Goal: Task Accomplishment & Management: Use online tool/utility

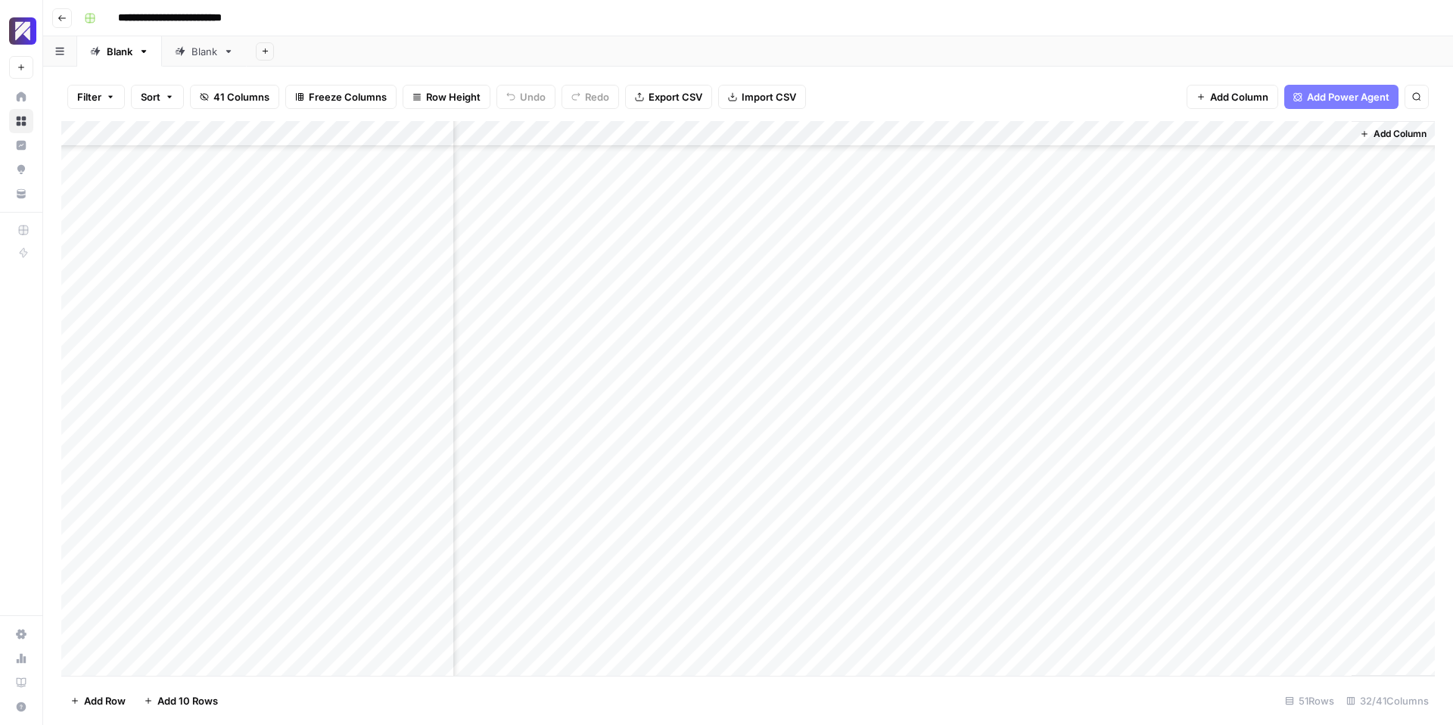
scroll to position [807, 4066]
drag, startPoint x: 130, startPoint y: 278, endPoint x: 288, endPoint y: 511, distance: 280.6
click at [288, 511] on div "Add Column" at bounding box center [747, 398] width 1373 height 555
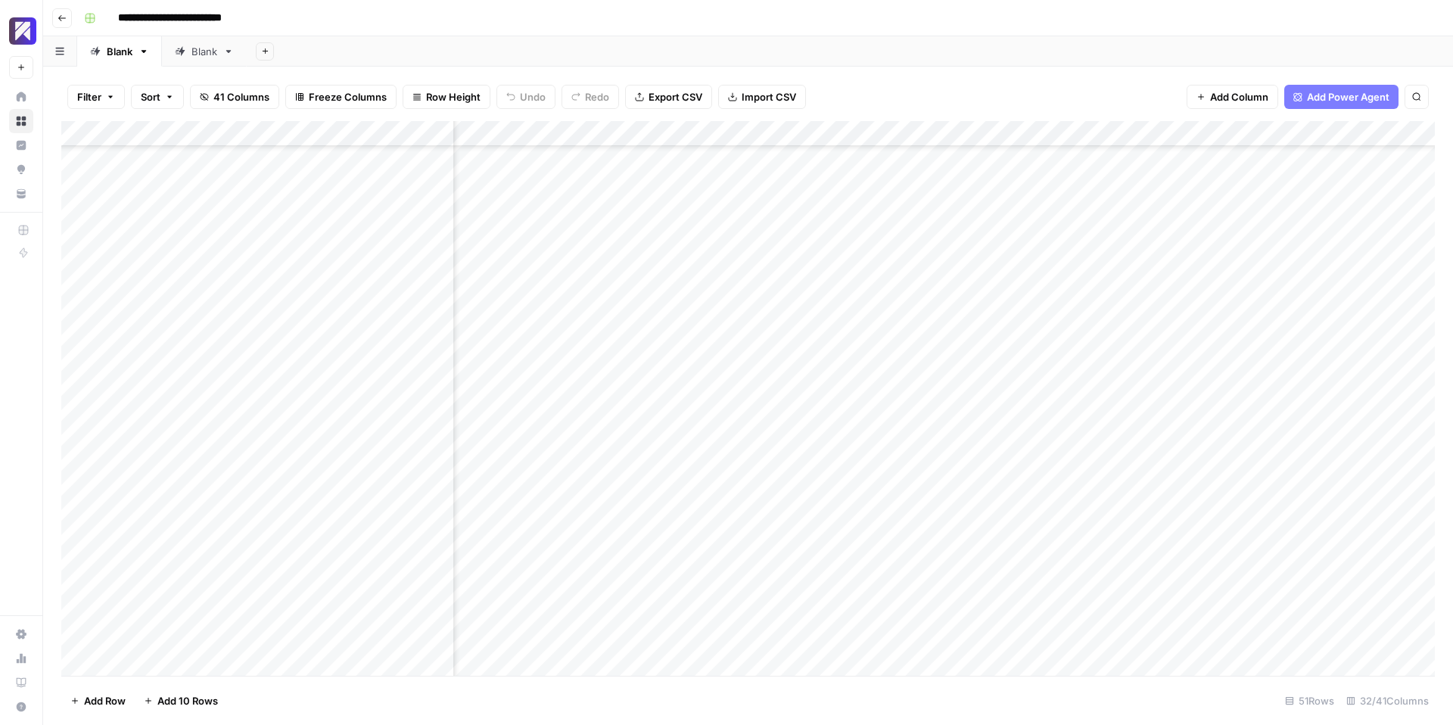
scroll to position [325, 2988]
click at [810, 347] on div "Add Column" at bounding box center [747, 398] width 1373 height 555
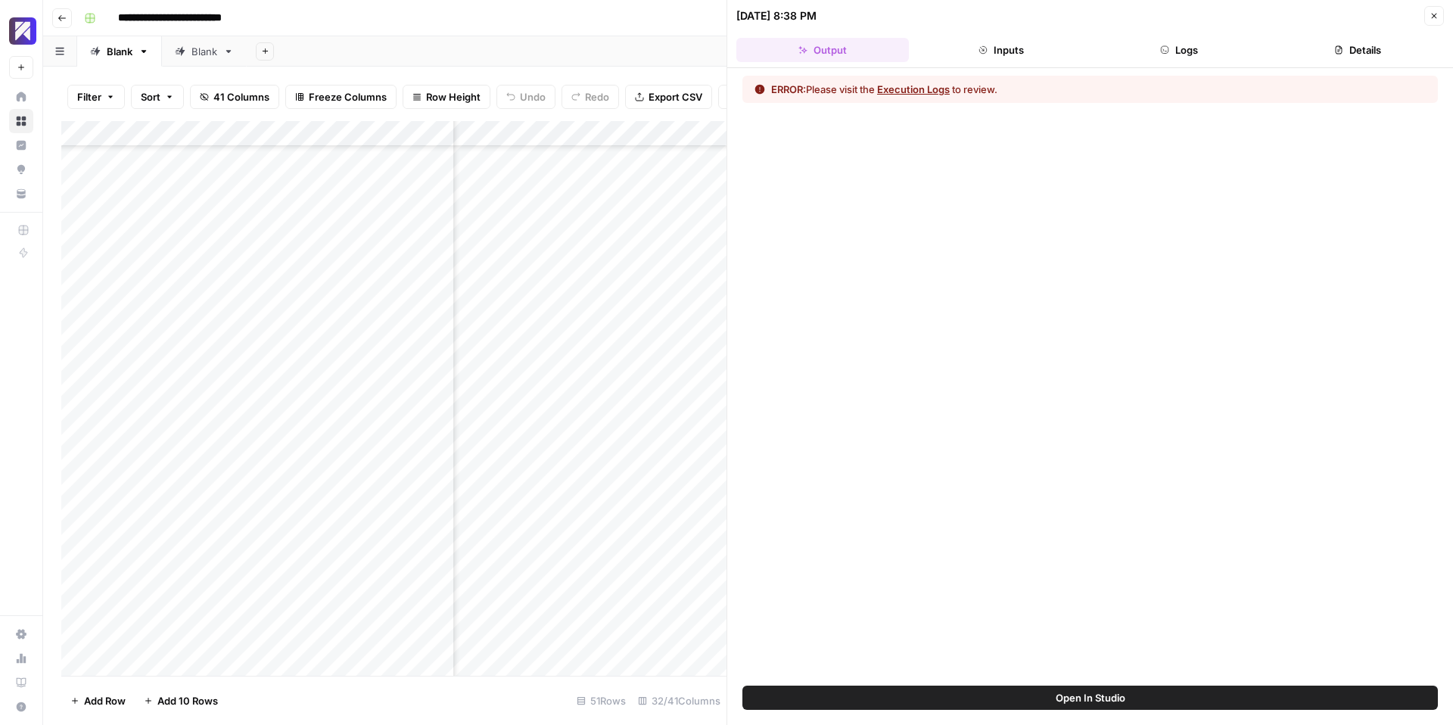
click at [1175, 46] on button "Logs" at bounding box center [1179, 50] width 173 height 24
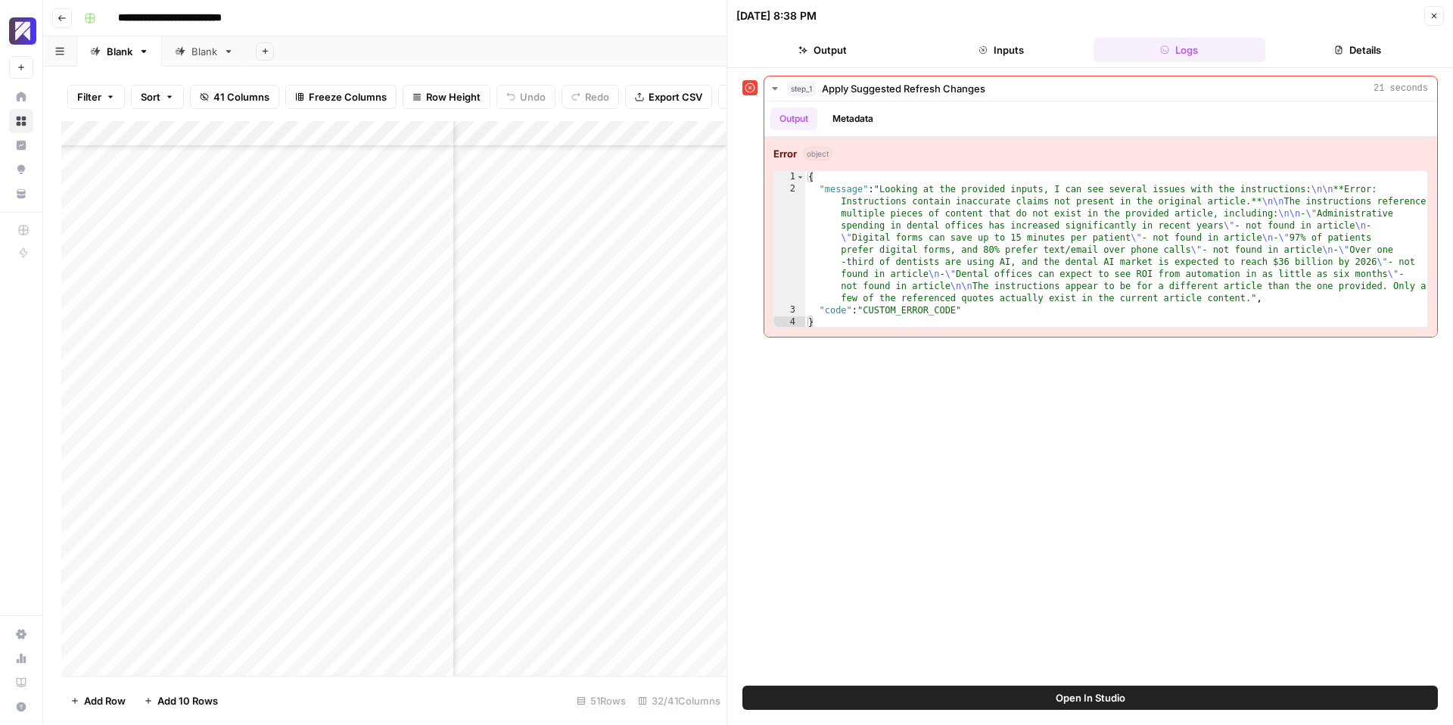
click at [1438, 18] on button "Close" at bounding box center [1434, 16] width 20 height 20
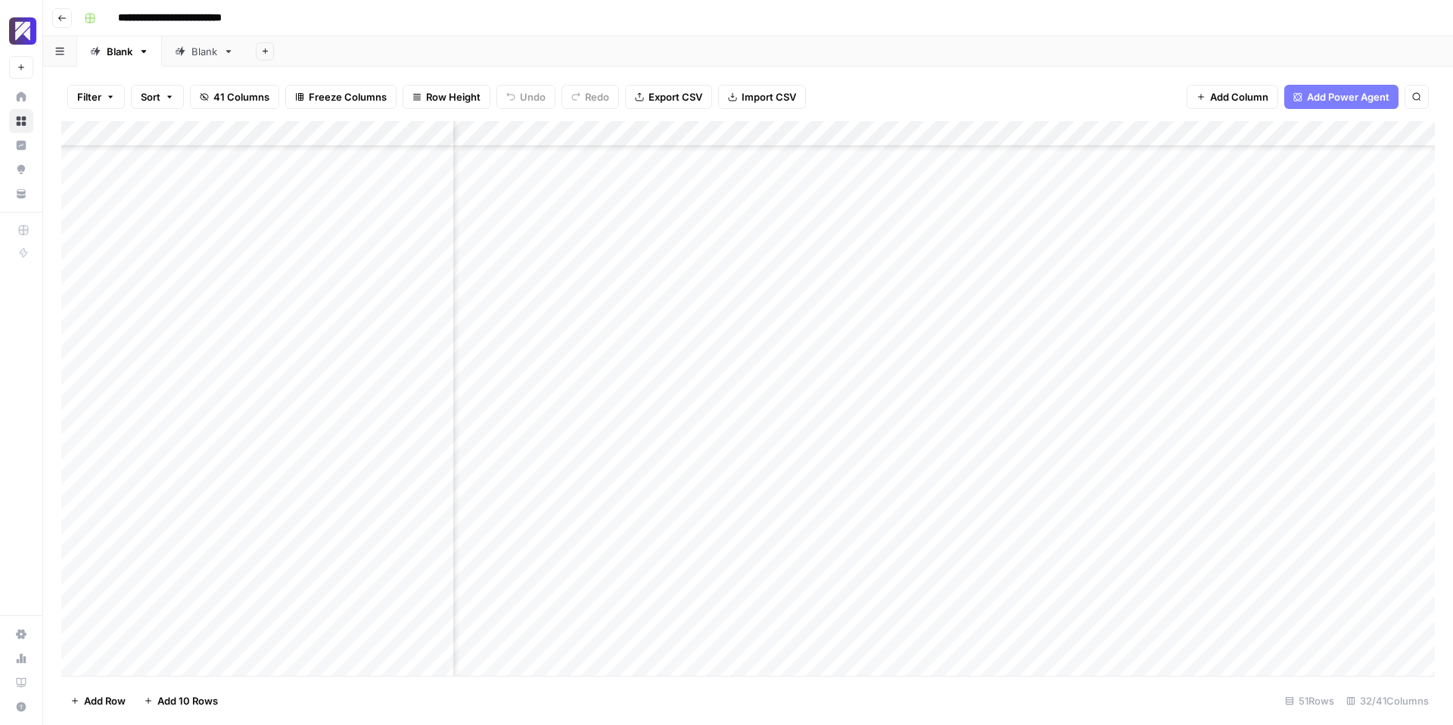
scroll to position [325, 2567]
click at [828, 347] on div "Add Column" at bounding box center [747, 398] width 1373 height 555
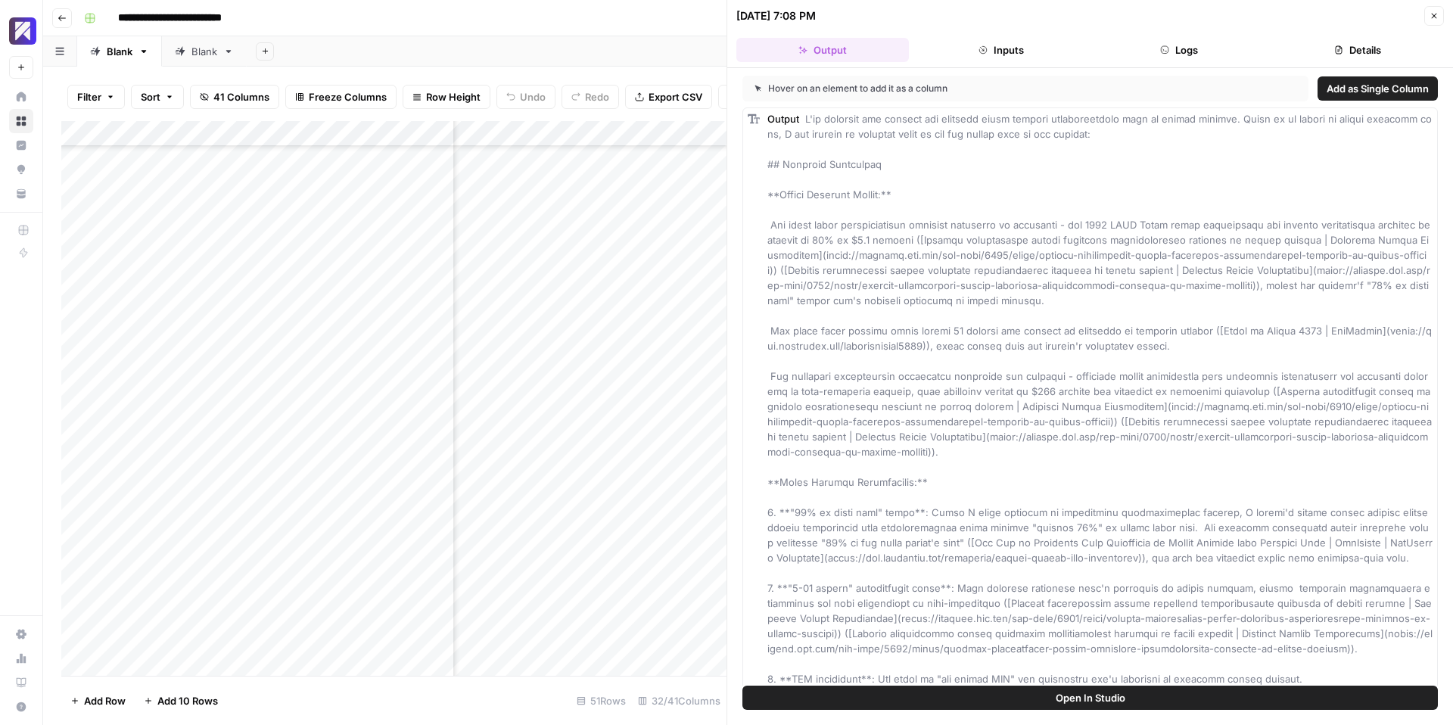
click at [1433, 17] on icon "button" at bounding box center [1433, 15] width 9 height 9
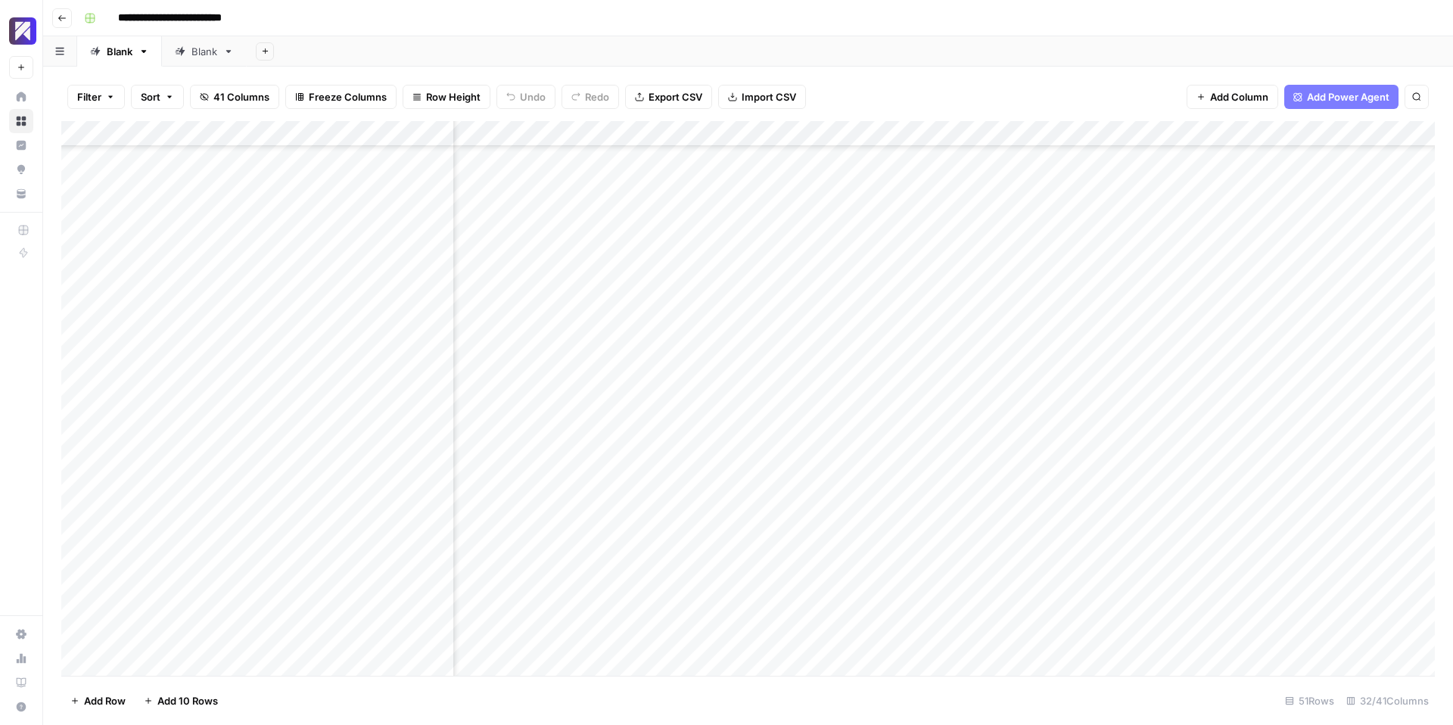
scroll to position [325, 1628]
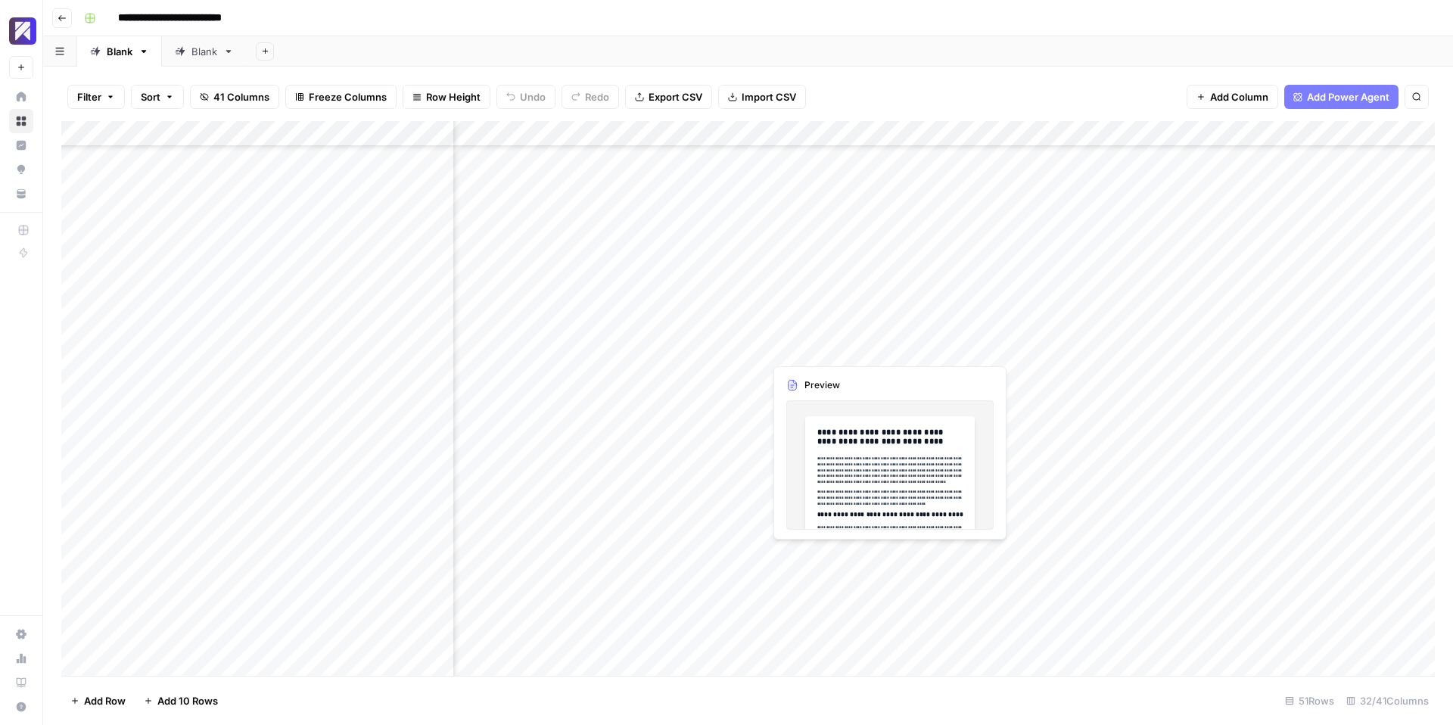
click at [806, 350] on div "Add Column" at bounding box center [747, 398] width 1373 height 555
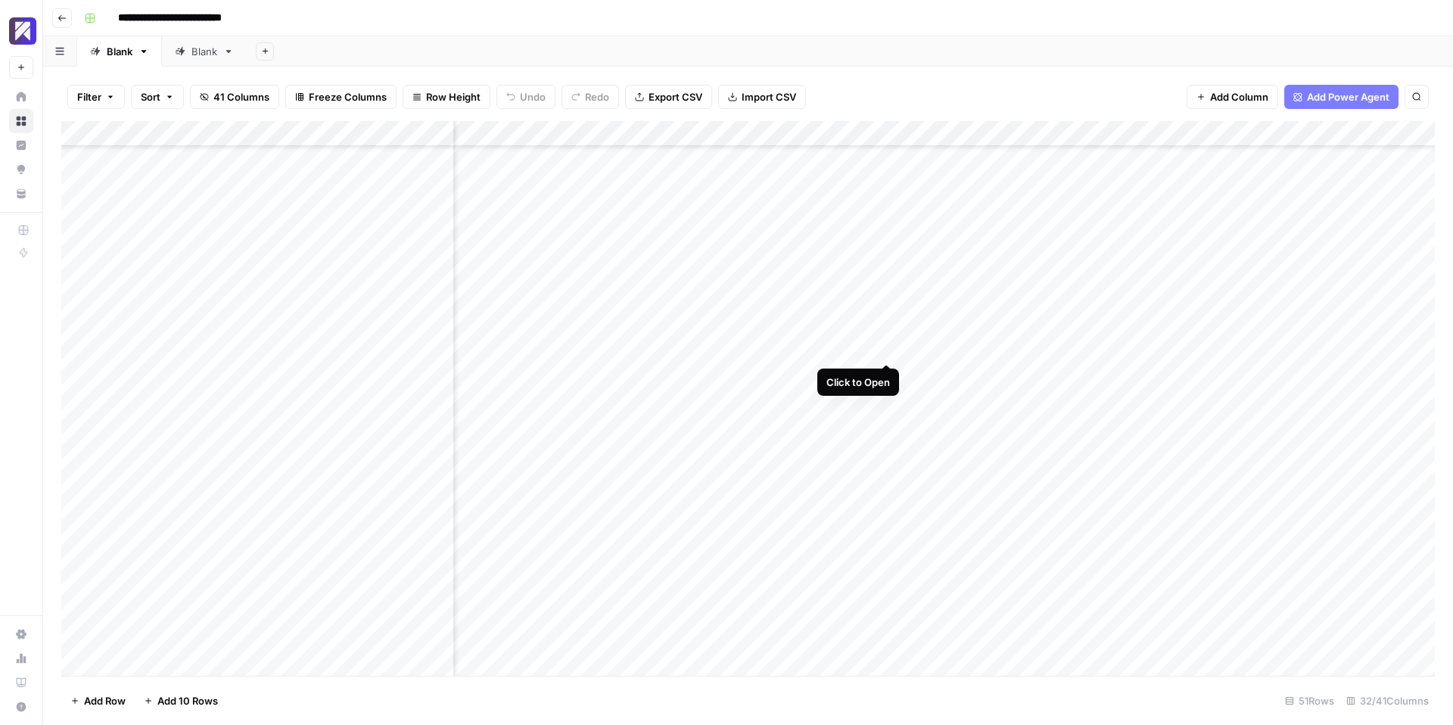
click at [884, 347] on div "Add Column" at bounding box center [747, 398] width 1373 height 555
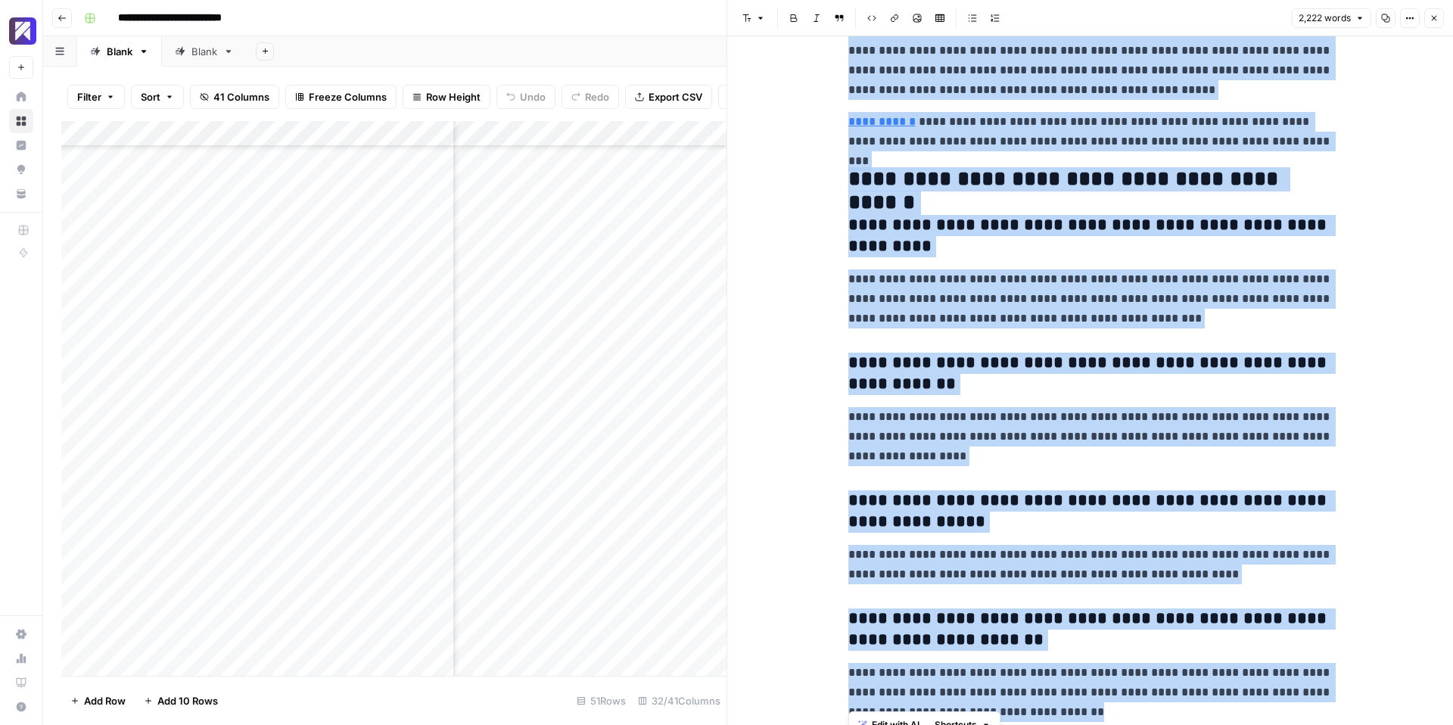
scroll to position [6329, 0]
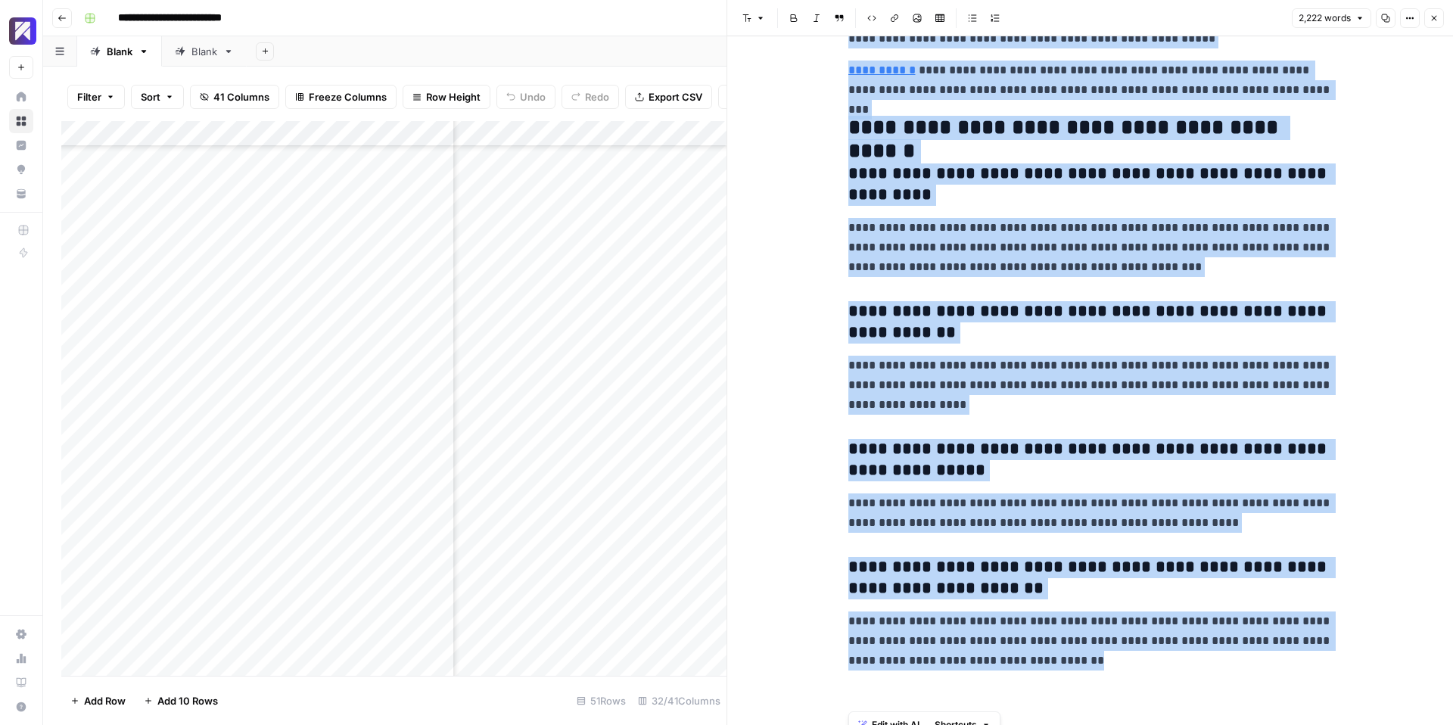
drag, startPoint x: 850, startPoint y: 79, endPoint x: 1121, endPoint y: 662, distance: 642.8
copy div "**********"
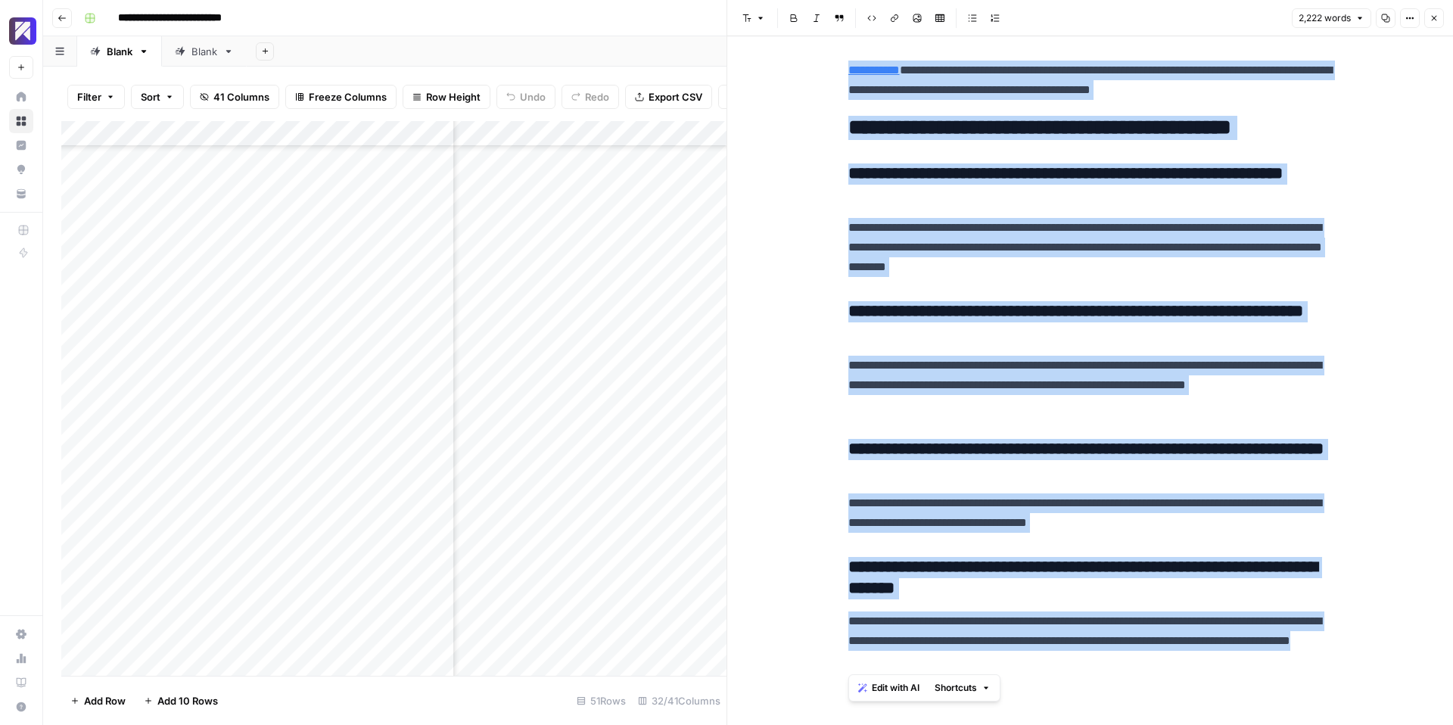
click at [321, 376] on div "Add Column" at bounding box center [393, 398] width 665 height 555
click at [1430, 14] on icon "button" at bounding box center [1433, 18] width 9 height 9
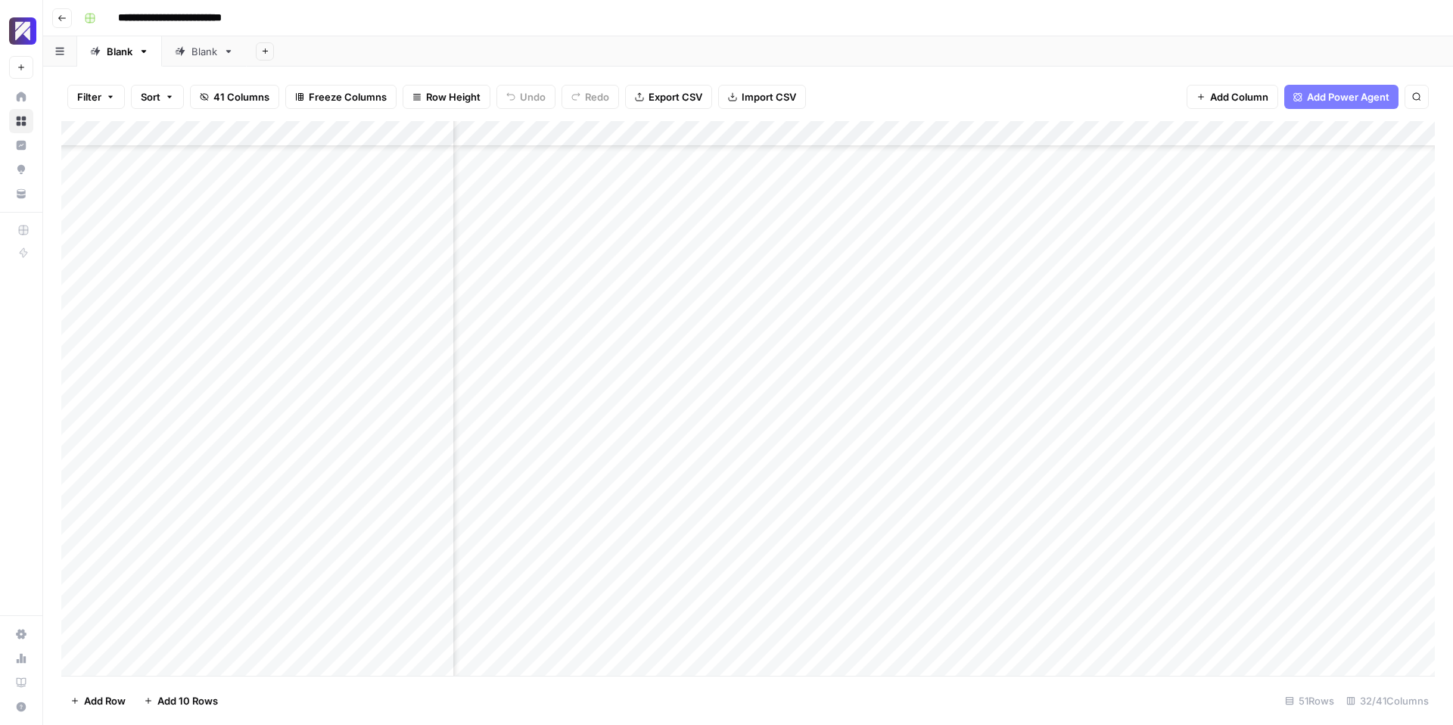
scroll to position [325, 3676]
click at [828, 371] on div "Add Column" at bounding box center [747, 398] width 1373 height 555
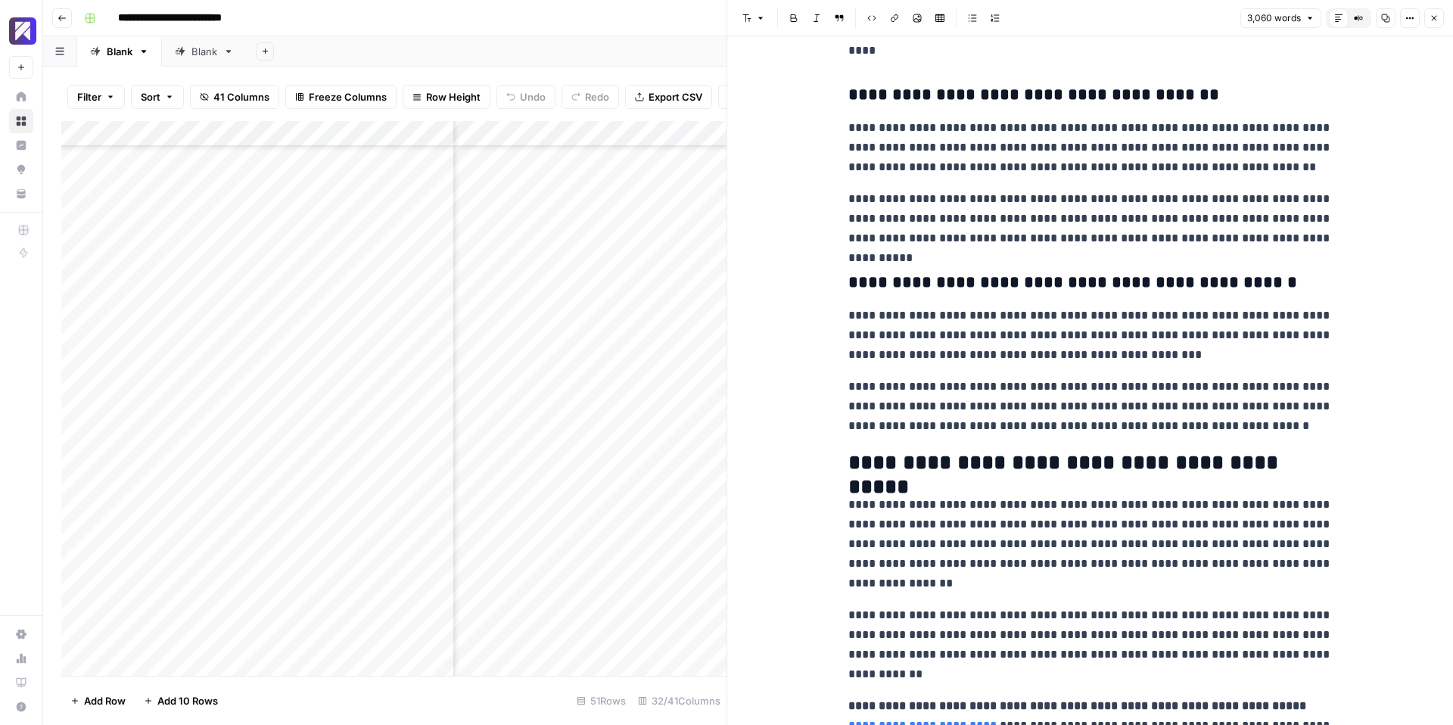
scroll to position [9351, 0]
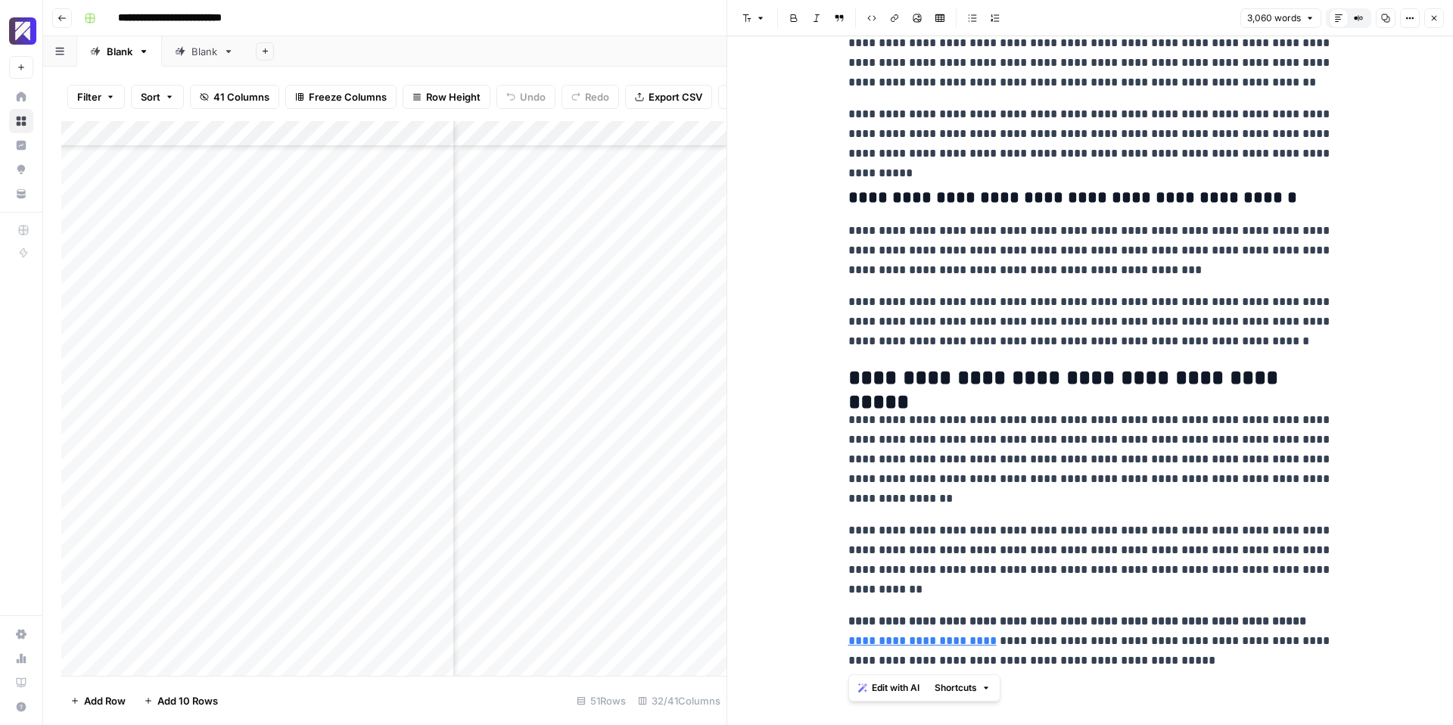
drag, startPoint x: 848, startPoint y: 81, endPoint x: 1251, endPoint y: 663, distance: 707.9
copy div "**********"
click at [384, 449] on div "Add Column" at bounding box center [393, 398] width 665 height 555
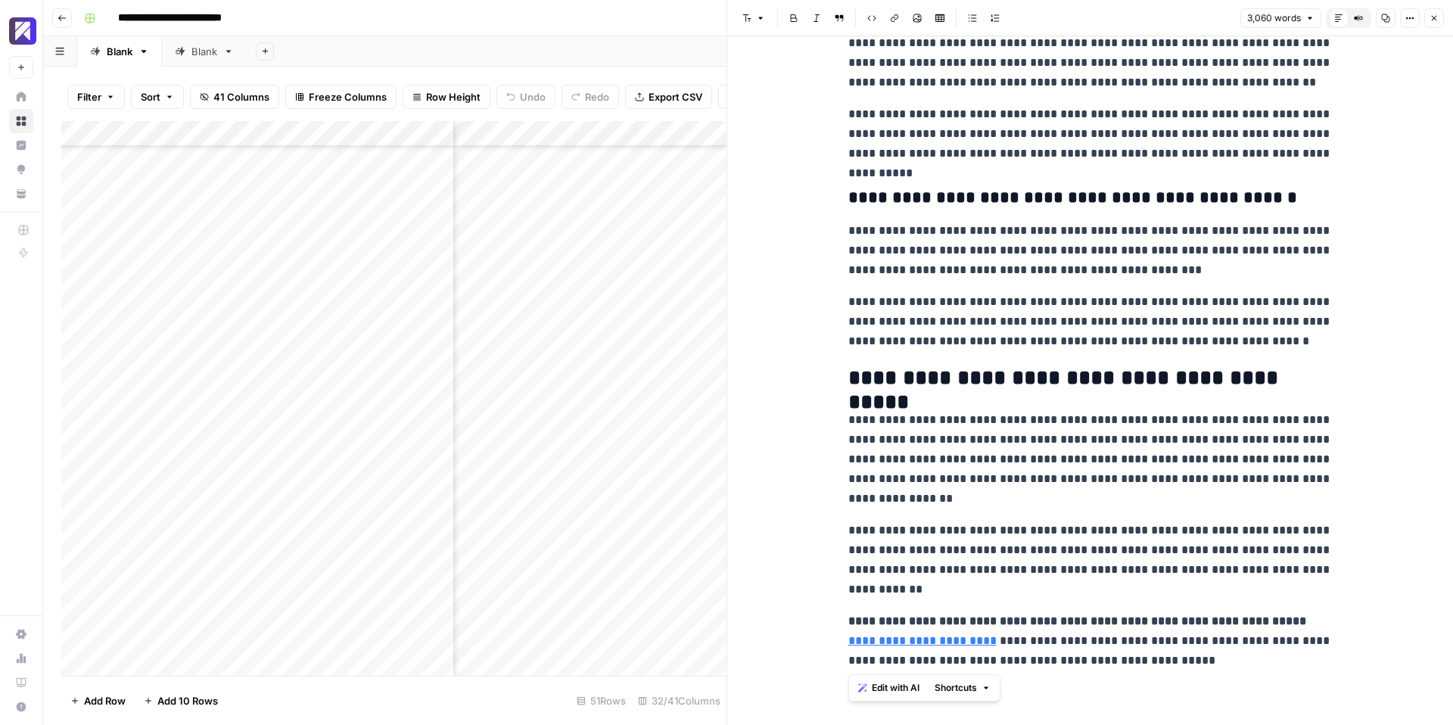
click at [1438, 20] on icon "button" at bounding box center [1433, 18] width 9 height 9
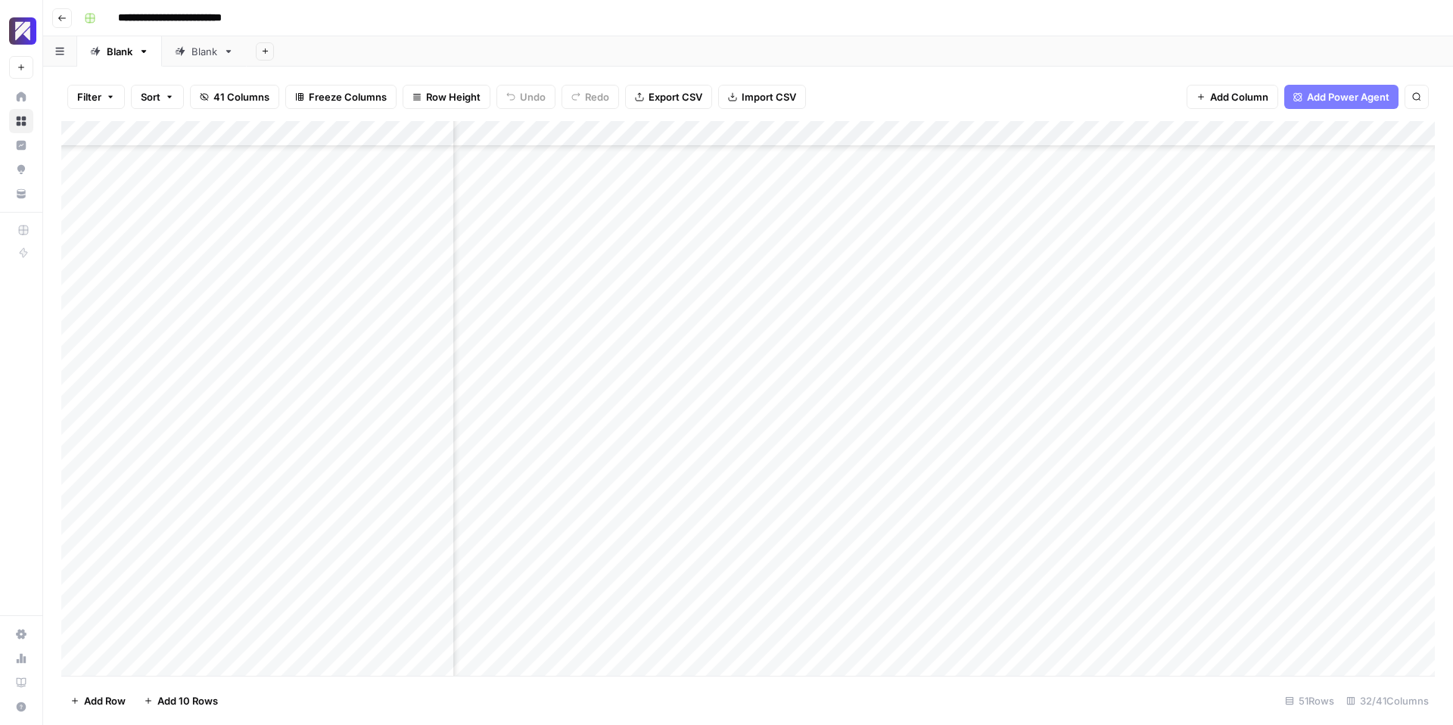
scroll to position [455, 3804]
click at [701, 449] on div "Add Column" at bounding box center [747, 398] width 1373 height 555
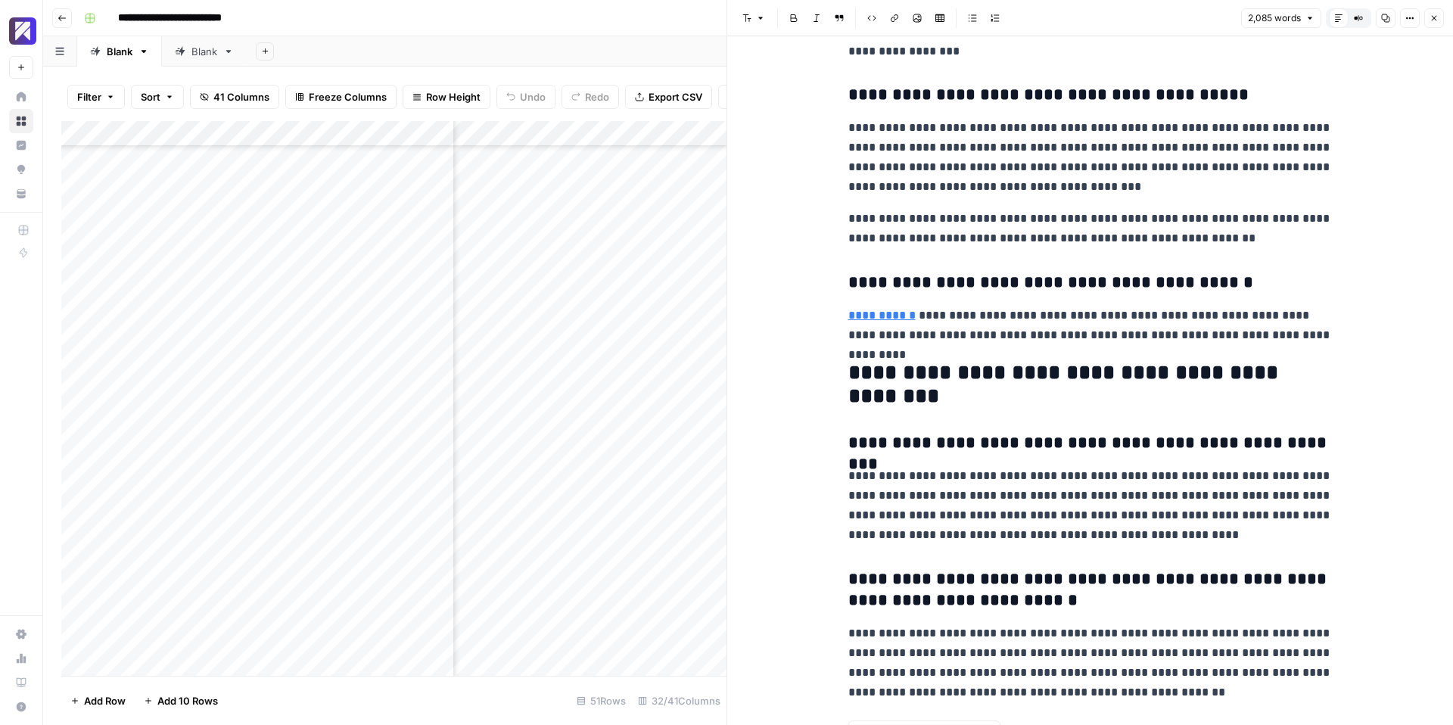
scroll to position [6078, 0]
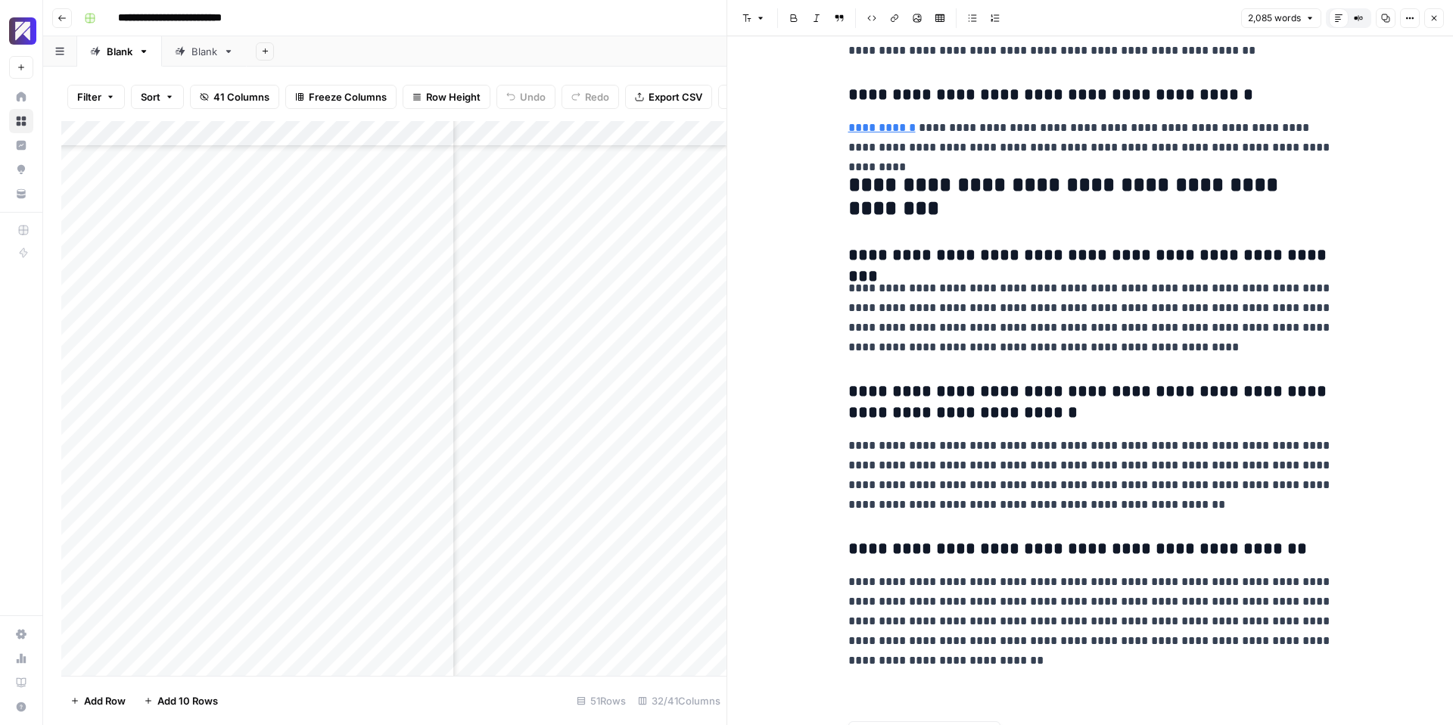
drag, startPoint x: 845, startPoint y: 73, endPoint x: 1140, endPoint y: 672, distance: 667.2
copy div "**********"
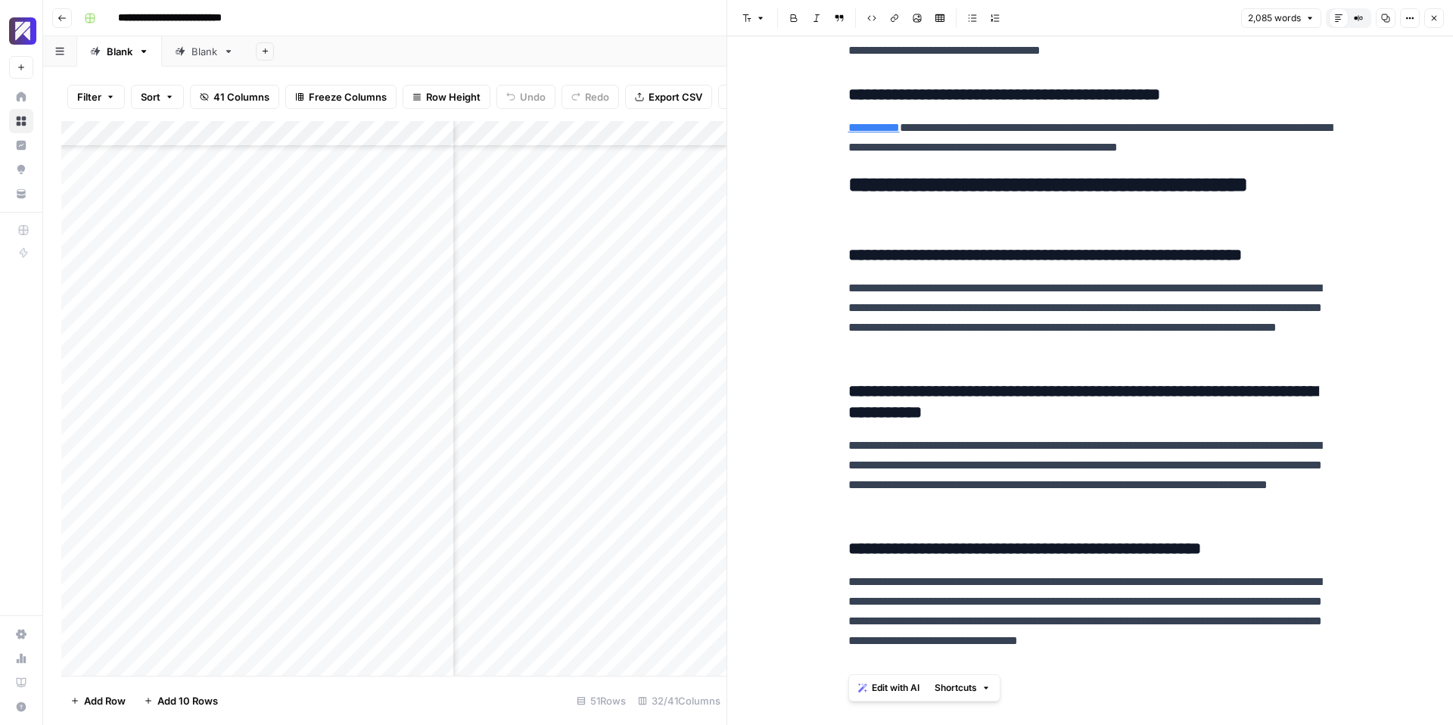
scroll to position [6039, 0]
click at [408, 501] on div "Add Column" at bounding box center [393, 398] width 665 height 555
click at [1432, 21] on icon "button" at bounding box center [1433, 18] width 9 height 9
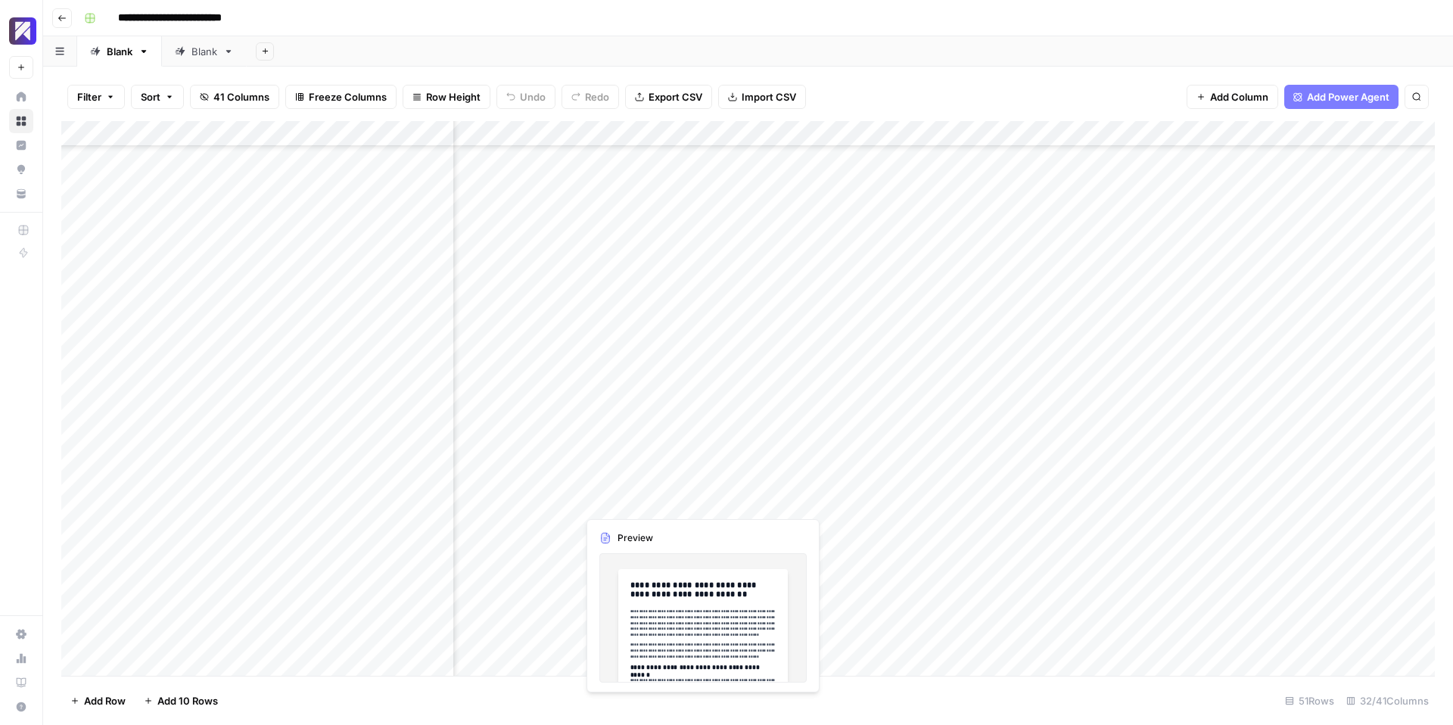
click at [701, 499] on div "Add Column" at bounding box center [747, 398] width 1373 height 555
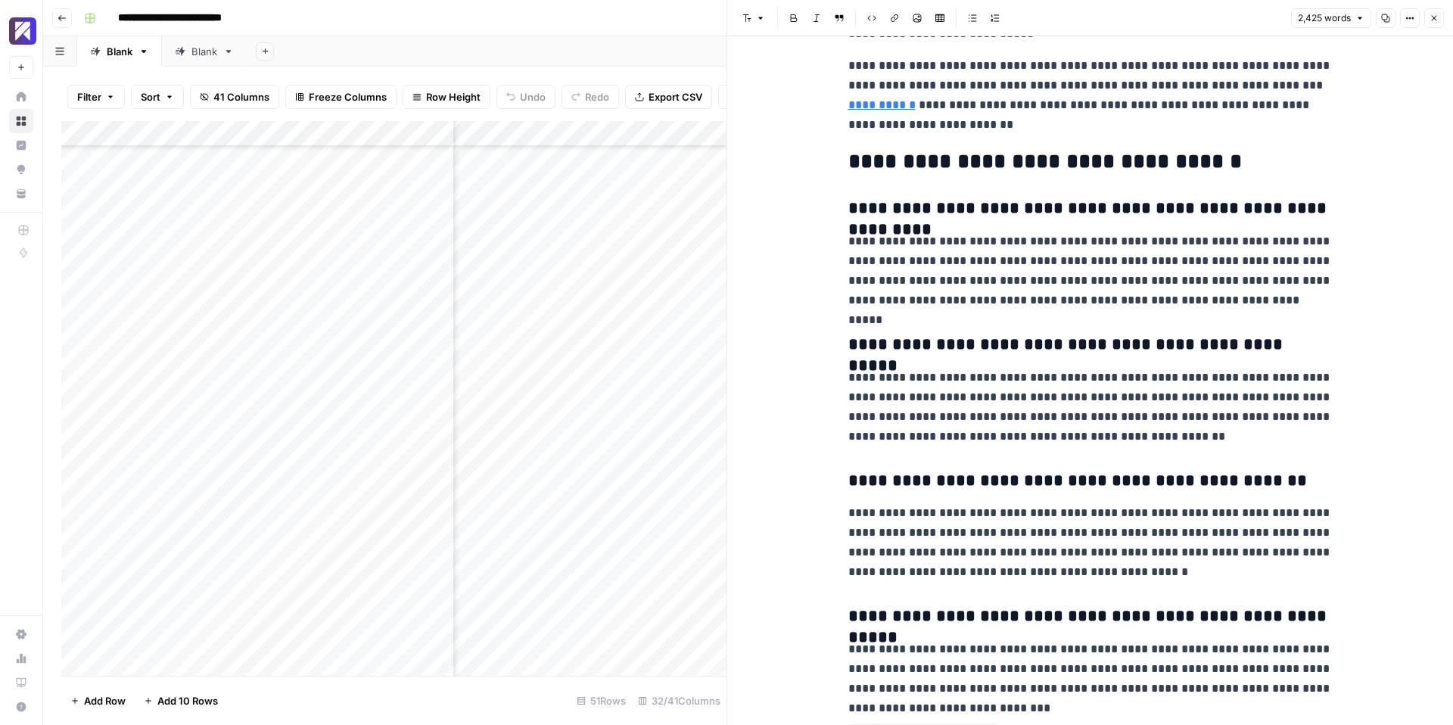
scroll to position [7915, 0]
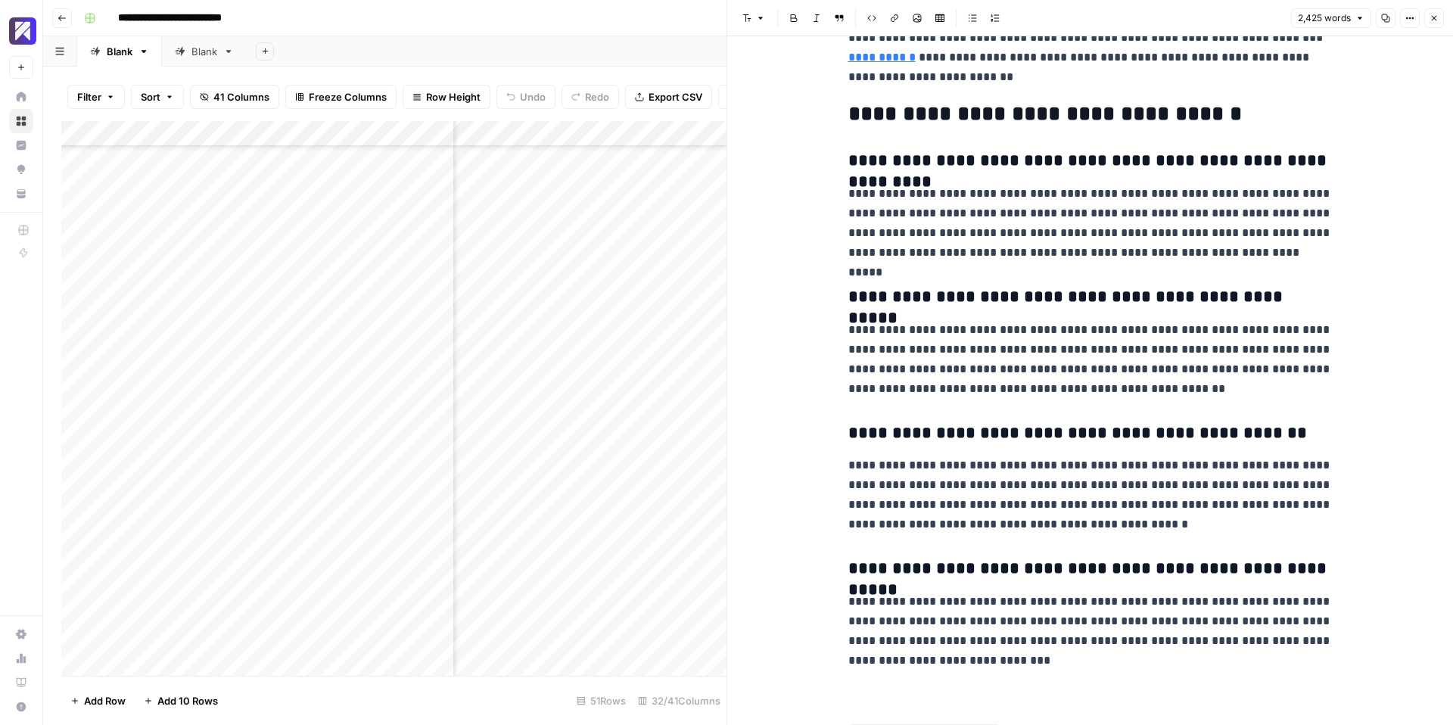
drag, startPoint x: 850, startPoint y: 82, endPoint x: 1263, endPoint y: 676, distance: 723.9
copy div "**********"
click at [399, 390] on div "Add Column" at bounding box center [393, 398] width 665 height 555
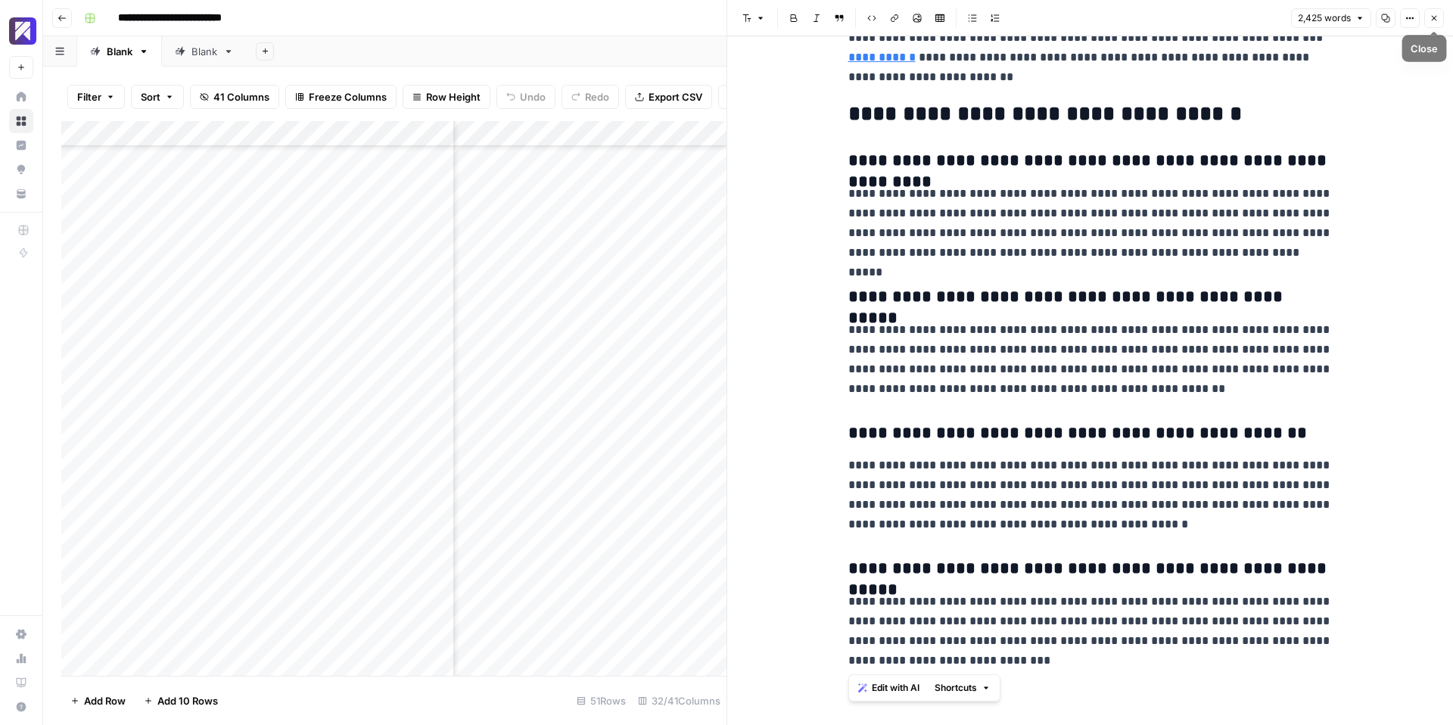
click at [1441, 22] on button "Close" at bounding box center [1434, 18] width 20 height 20
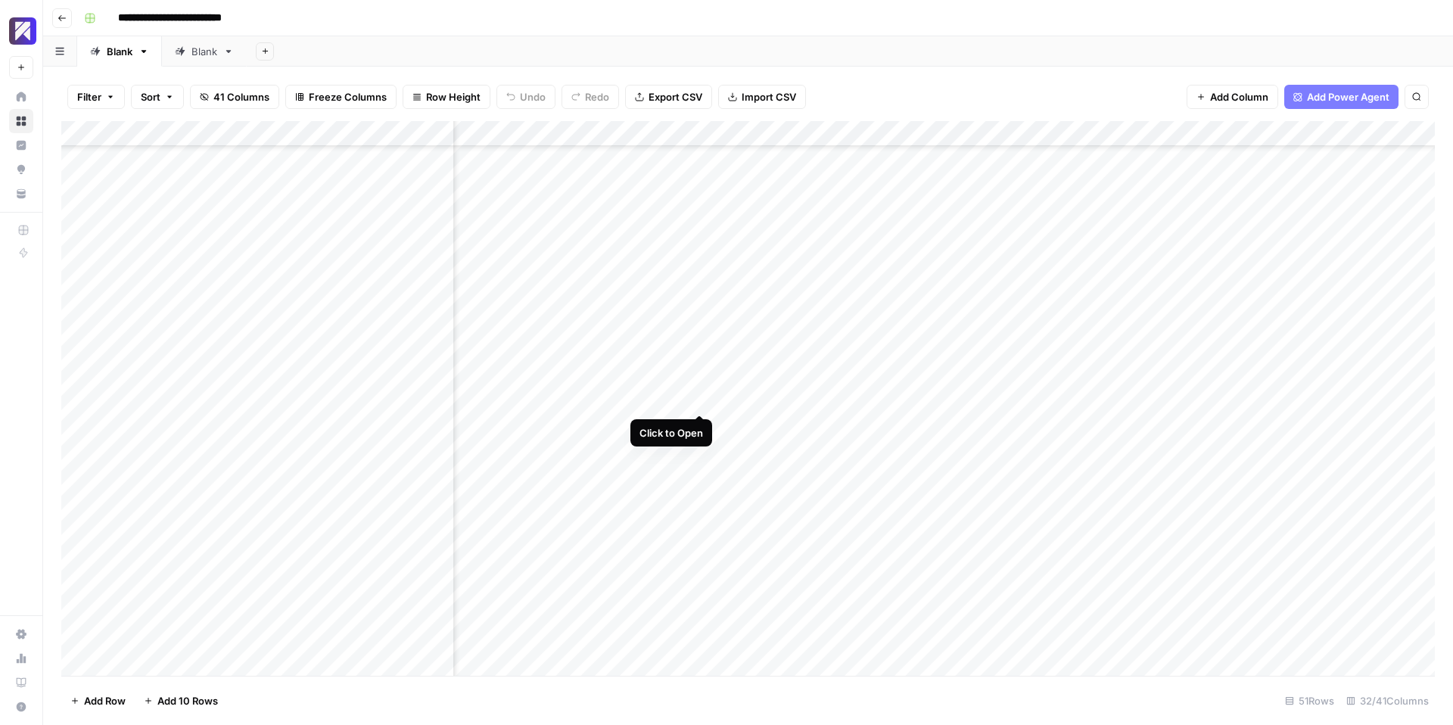
click at [701, 397] on div "Add Column" at bounding box center [747, 398] width 1373 height 555
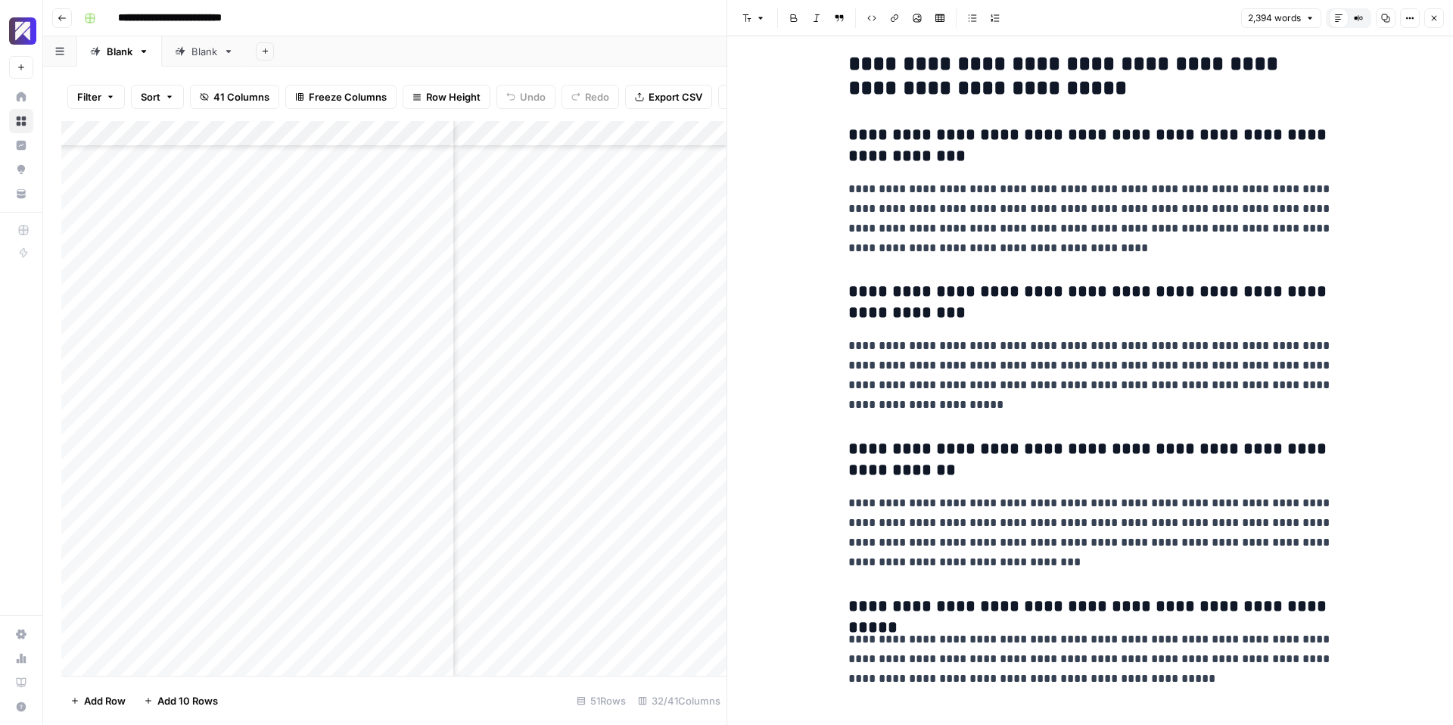
scroll to position [7775, 0]
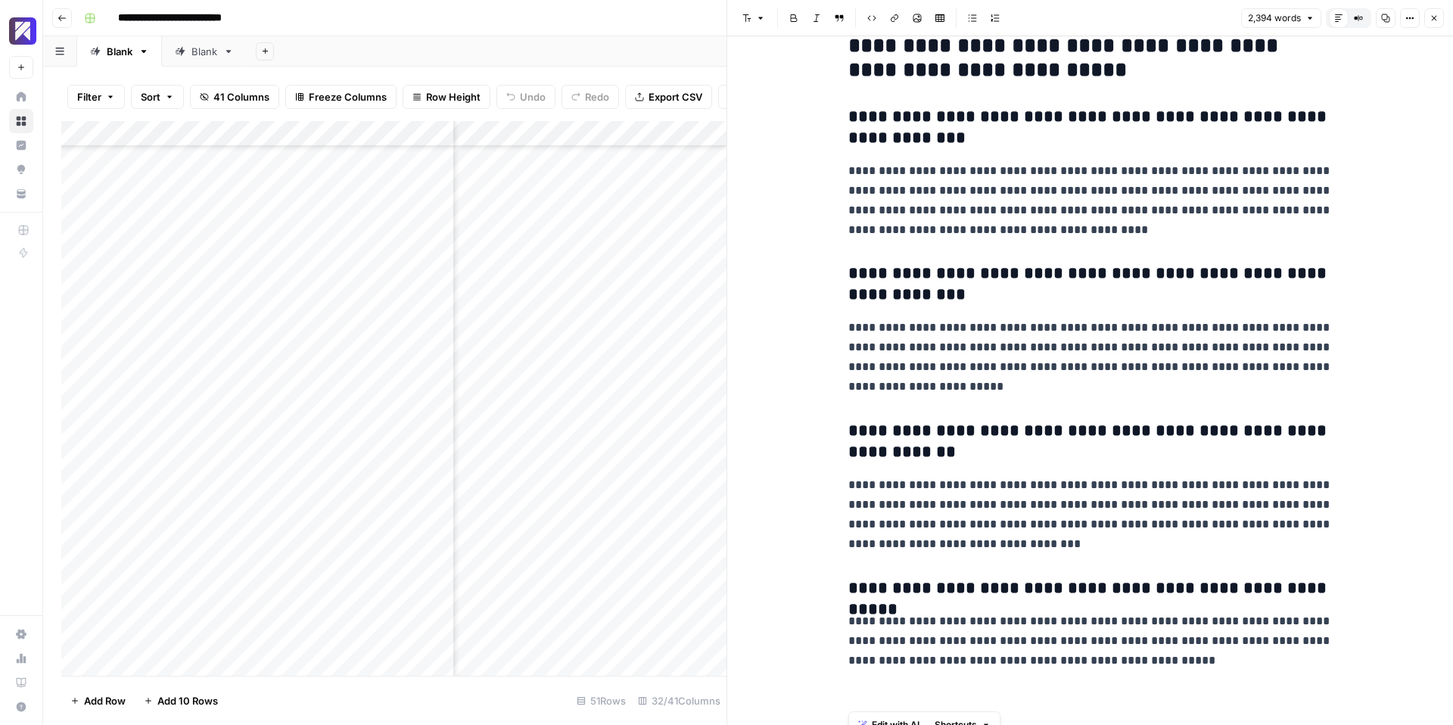
drag, startPoint x: 850, startPoint y: 79, endPoint x: 1165, endPoint y: 678, distance: 676.5
copy div "**********"
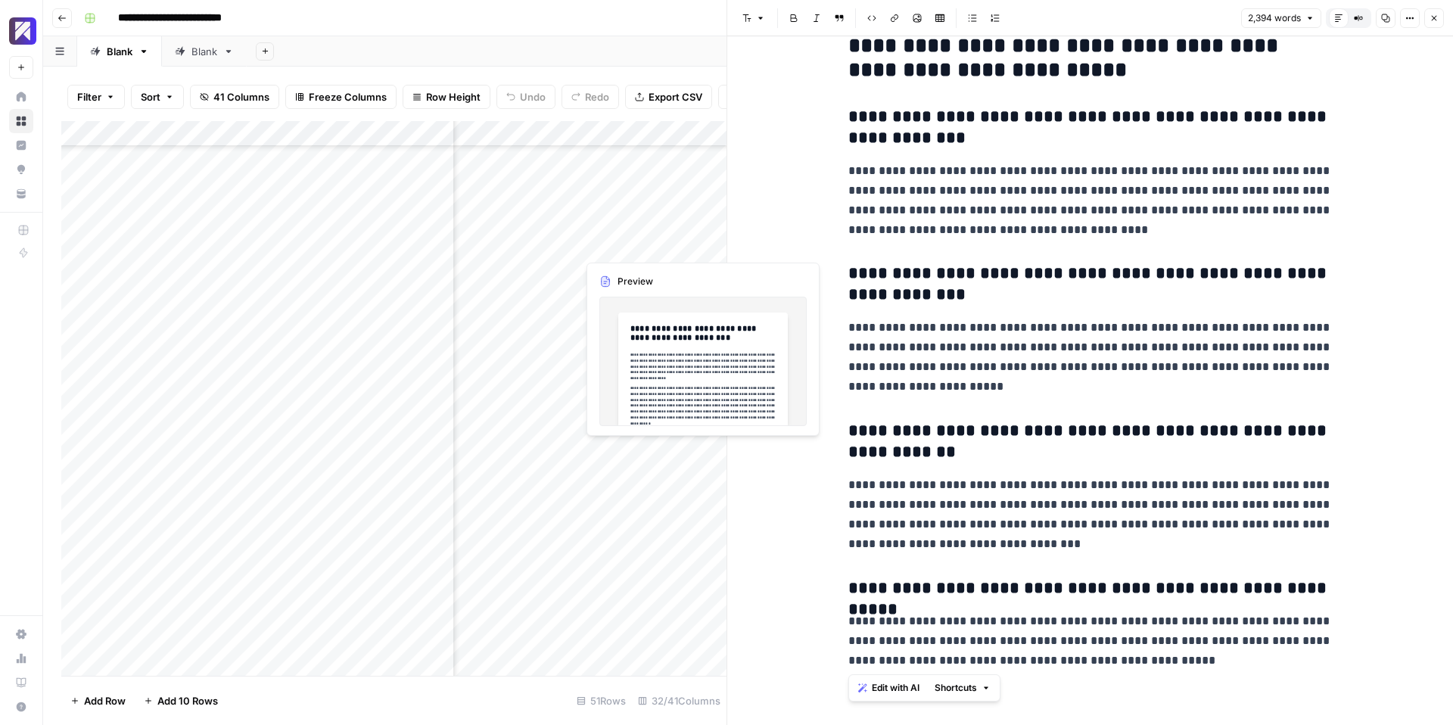
scroll to position [7735, 0]
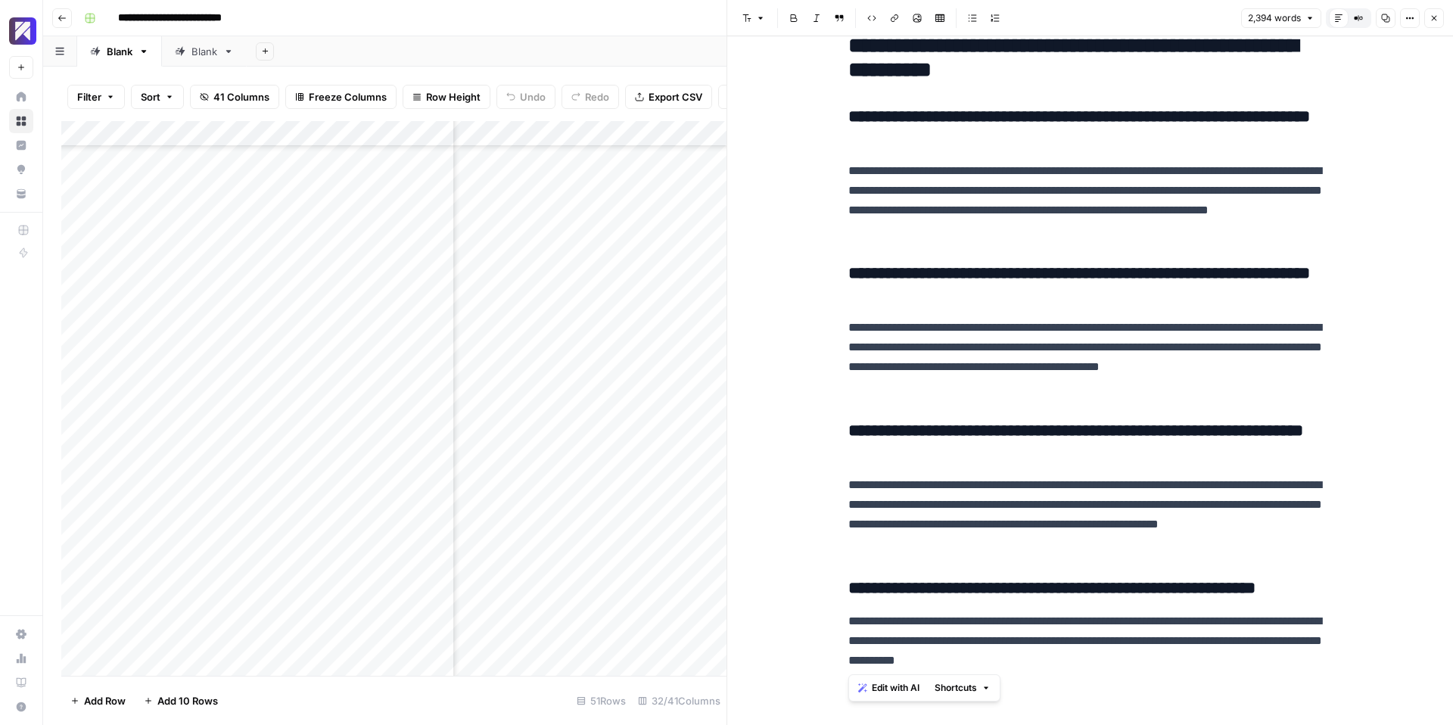
click at [1434, 23] on button "Close" at bounding box center [1434, 18] width 20 height 20
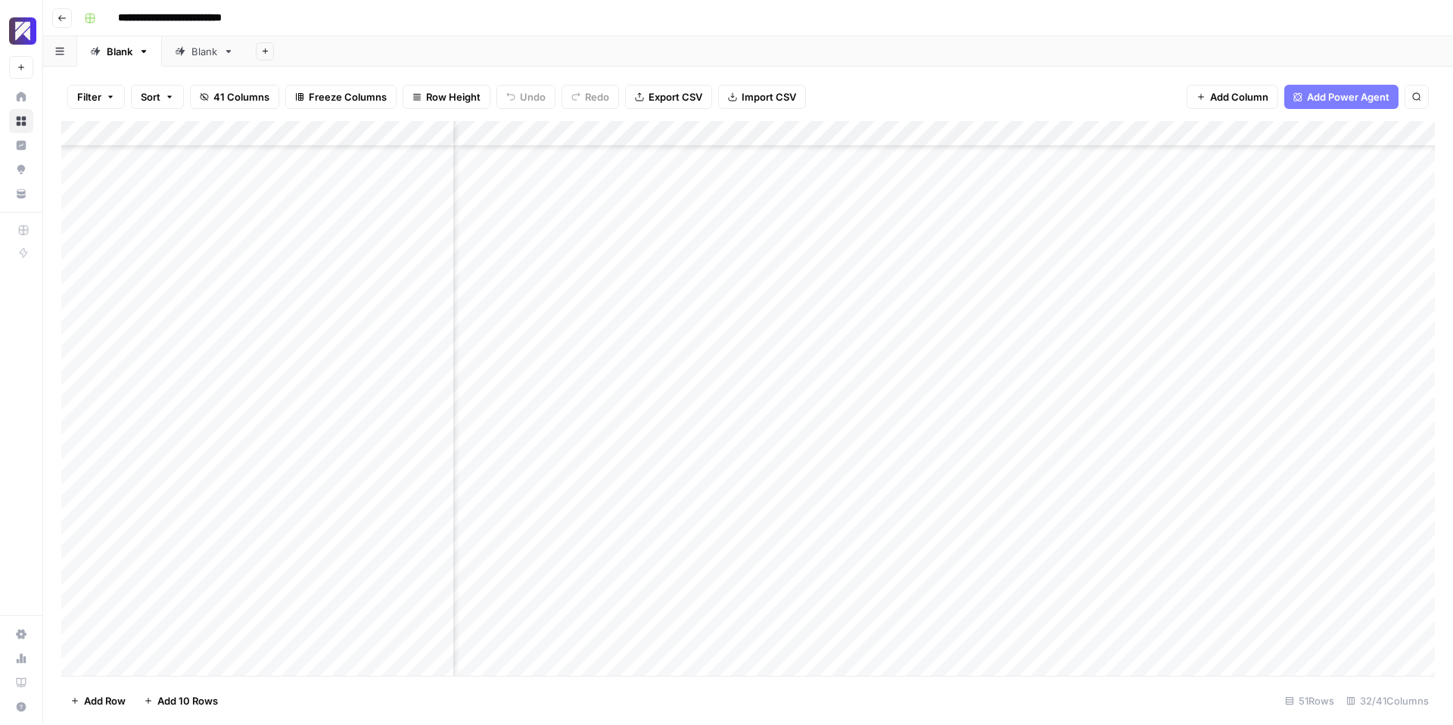
click at [434, 443] on div "Add Column" at bounding box center [747, 398] width 1373 height 555
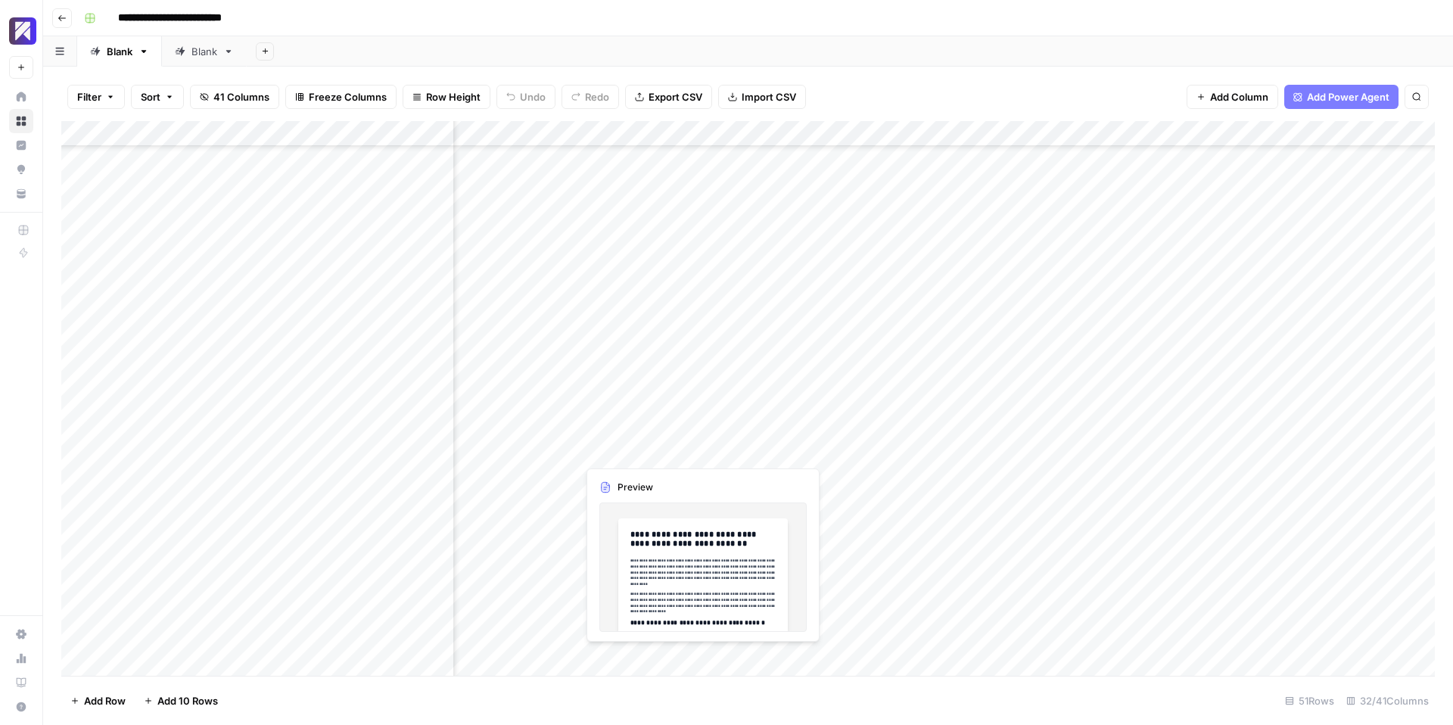
click at [699, 450] on div "Add Column" at bounding box center [747, 398] width 1373 height 555
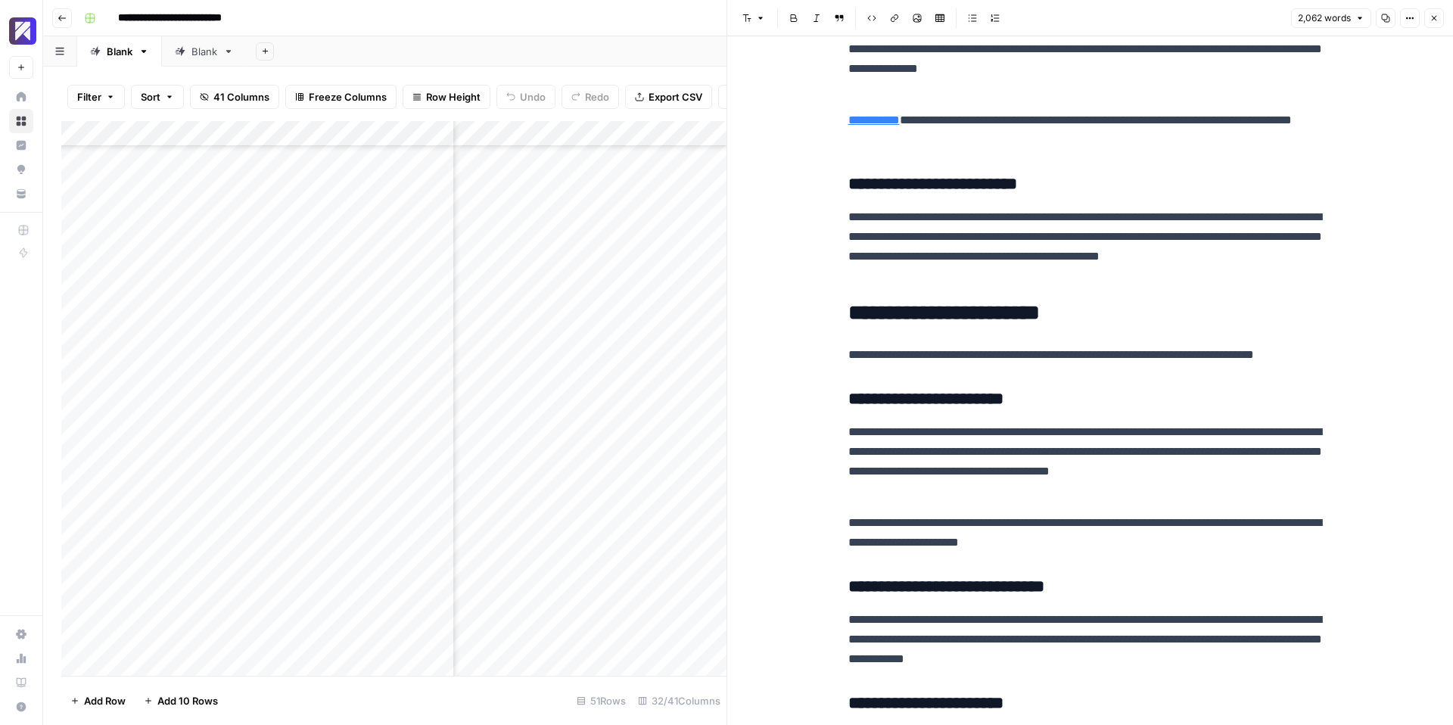
drag, startPoint x: 853, startPoint y: 74, endPoint x: 1247, endPoint y: 724, distance: 760.1
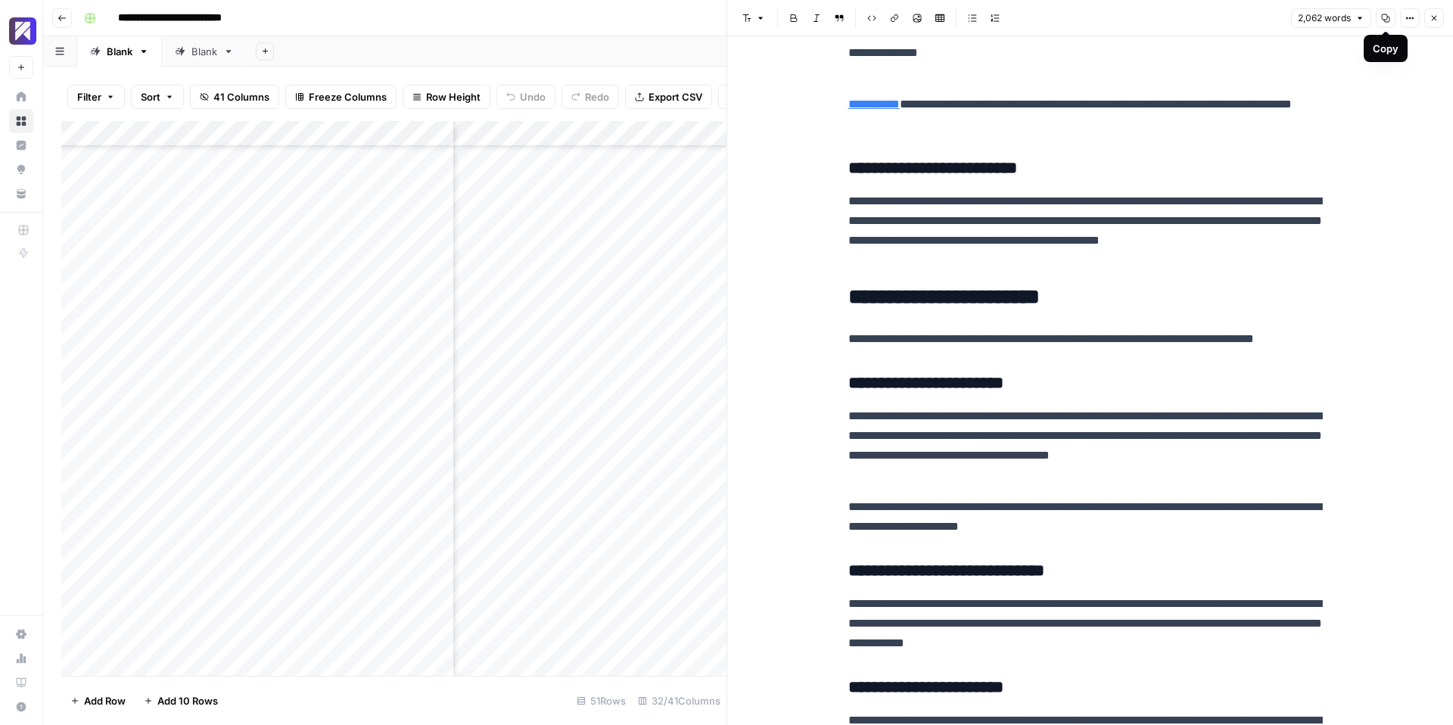
click at [1387, 17] on icon "button" at bounding box center [1385, 18] width 9 height 9
click at [409, 471] on div "Add Column" at bounding box center [393, 398] width 665 height 555
click at [1437, 11] on button "Close" at bounding box center [1434, 18] width 20 height 20
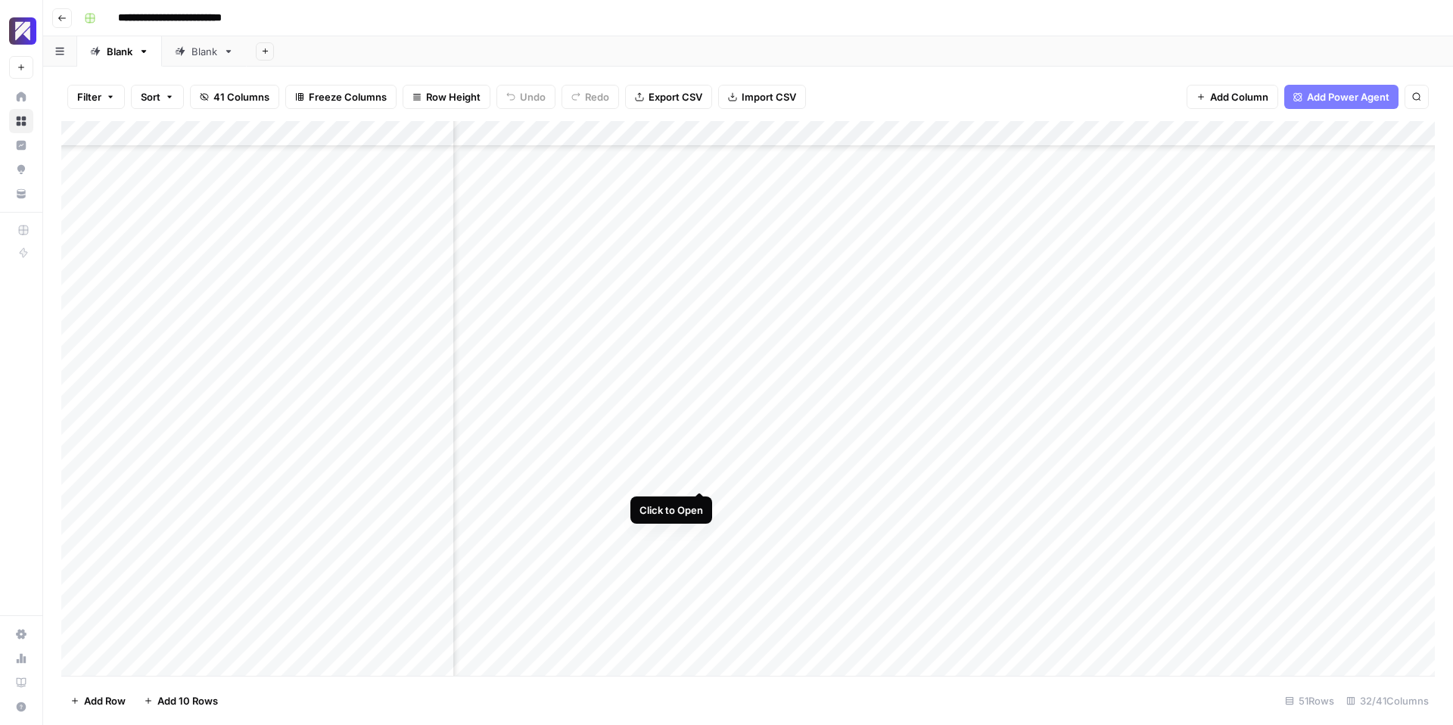
click at [695, 474] on div "Add Column" at bounding box center [747, 398] width 1373 height 555
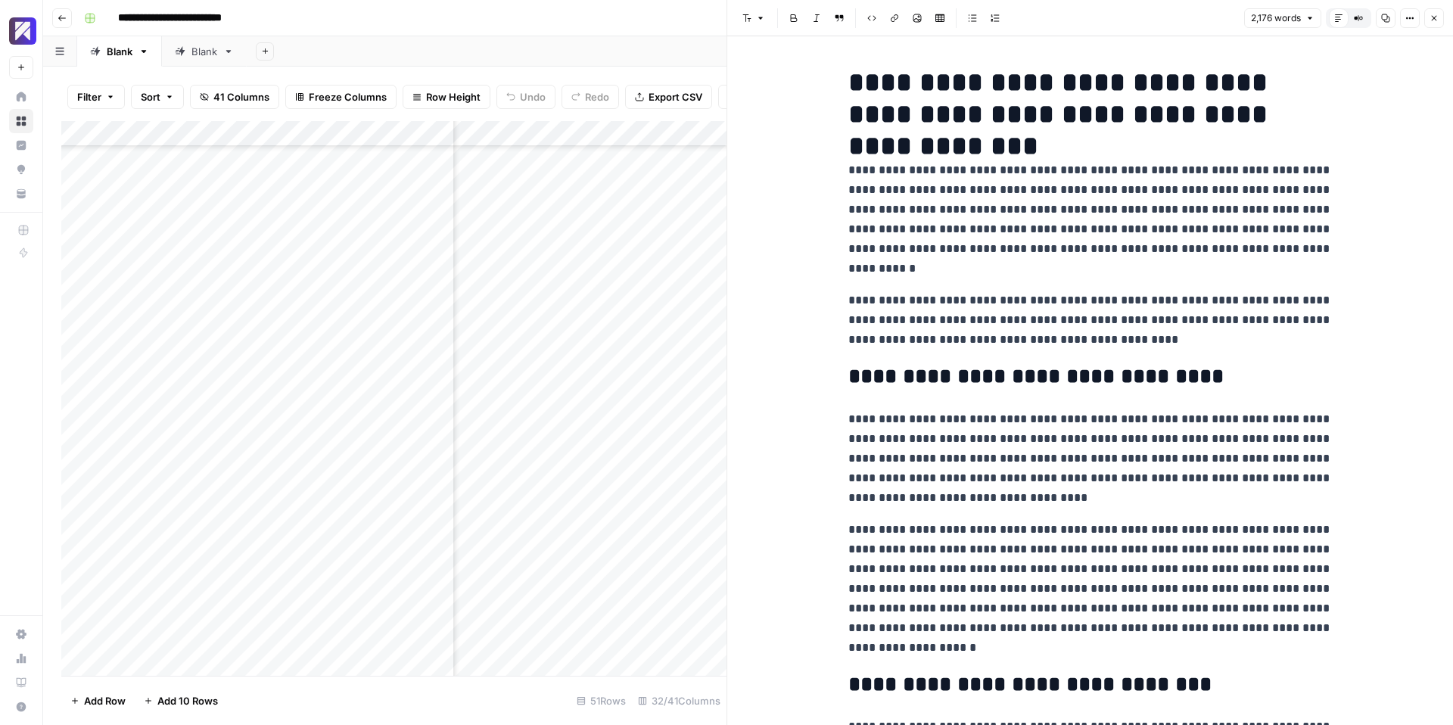
drag, startPoint x: 1388, startPoint y: 17, endPoint x: 1195, endPoint y: 1, distance: 193.6
click at [1388, 17] on icon "button" at bounding box center [1386, 18] width 8 height 8
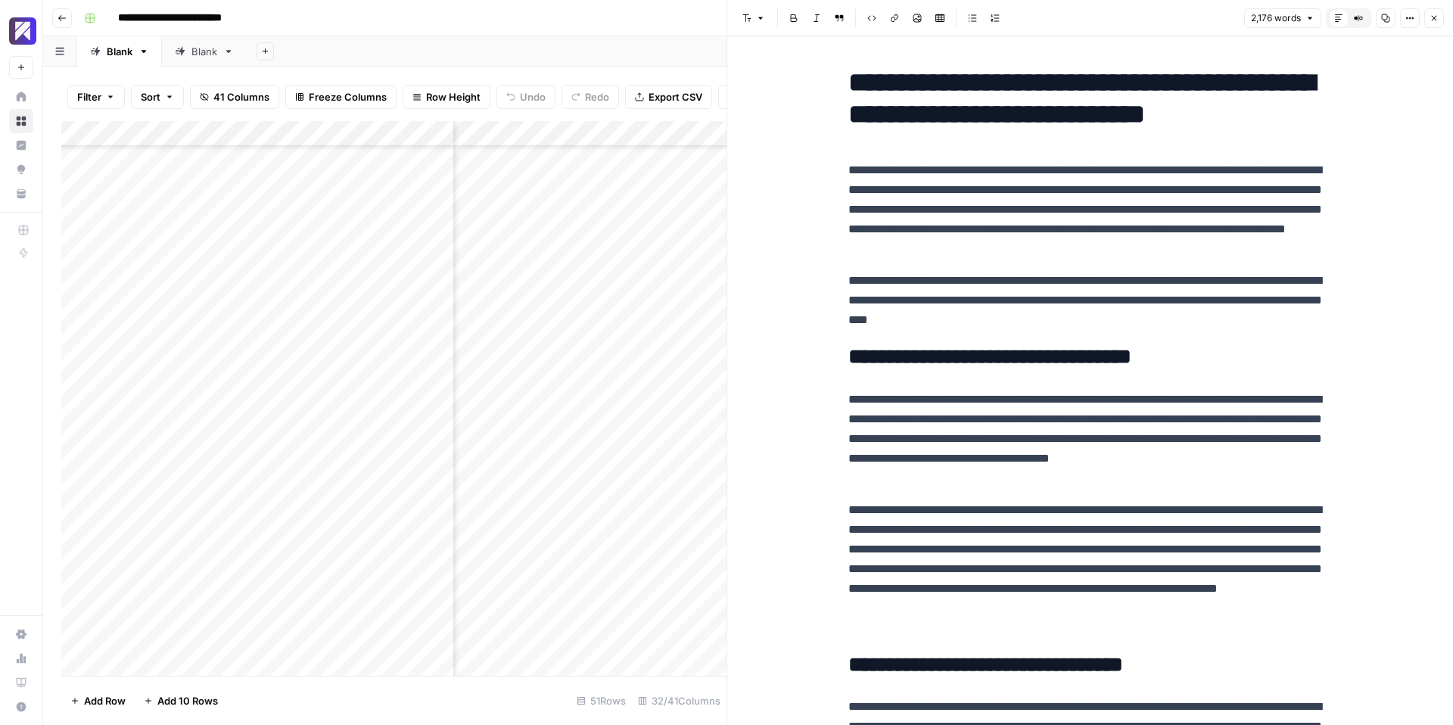
scroll to position [772, 3804]
click at [404, 412] on div "Add Column" at bounding box center [393, 398] width 665 height 555
click at [1432, 18] on icon "button" at bounding box center [1433, 18] width 9 height 9
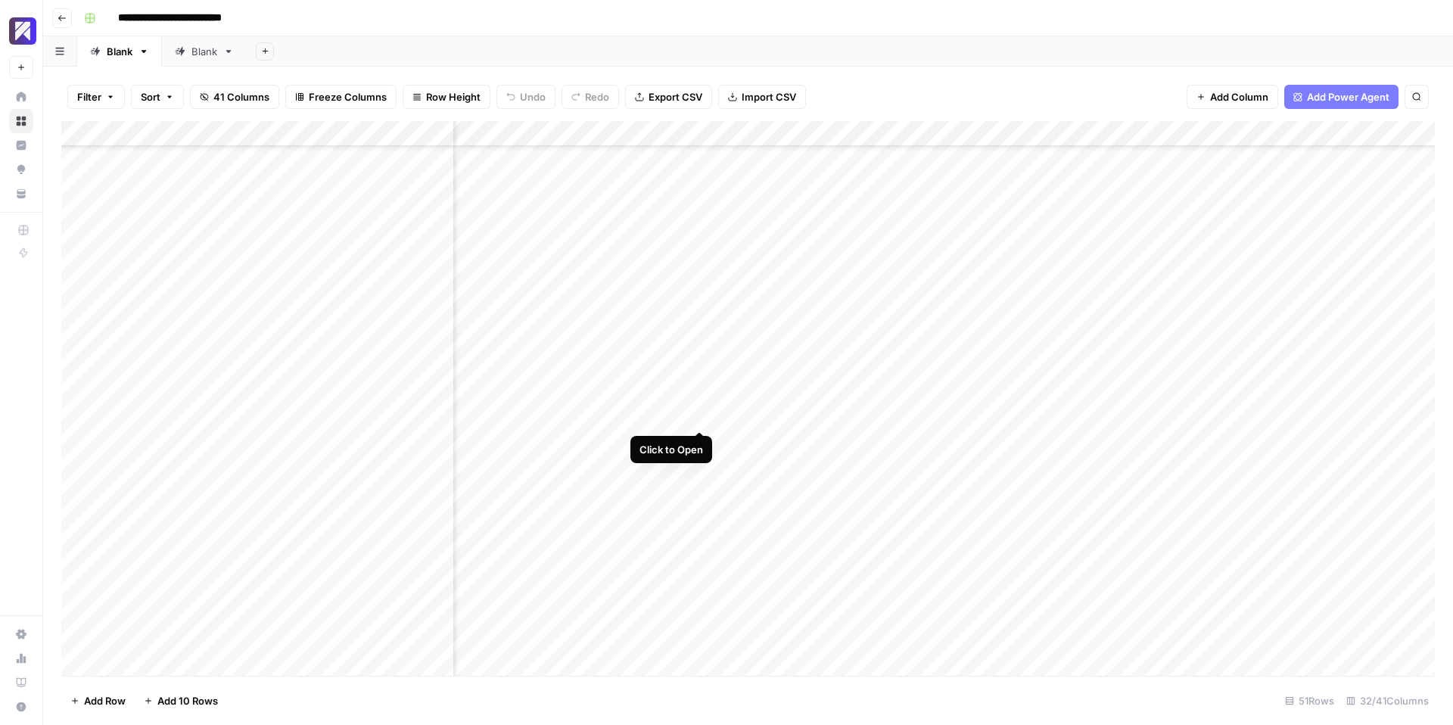
click at [698, 414] on div "Add Column" at bounding box center [747, 398] width 1373 height 555
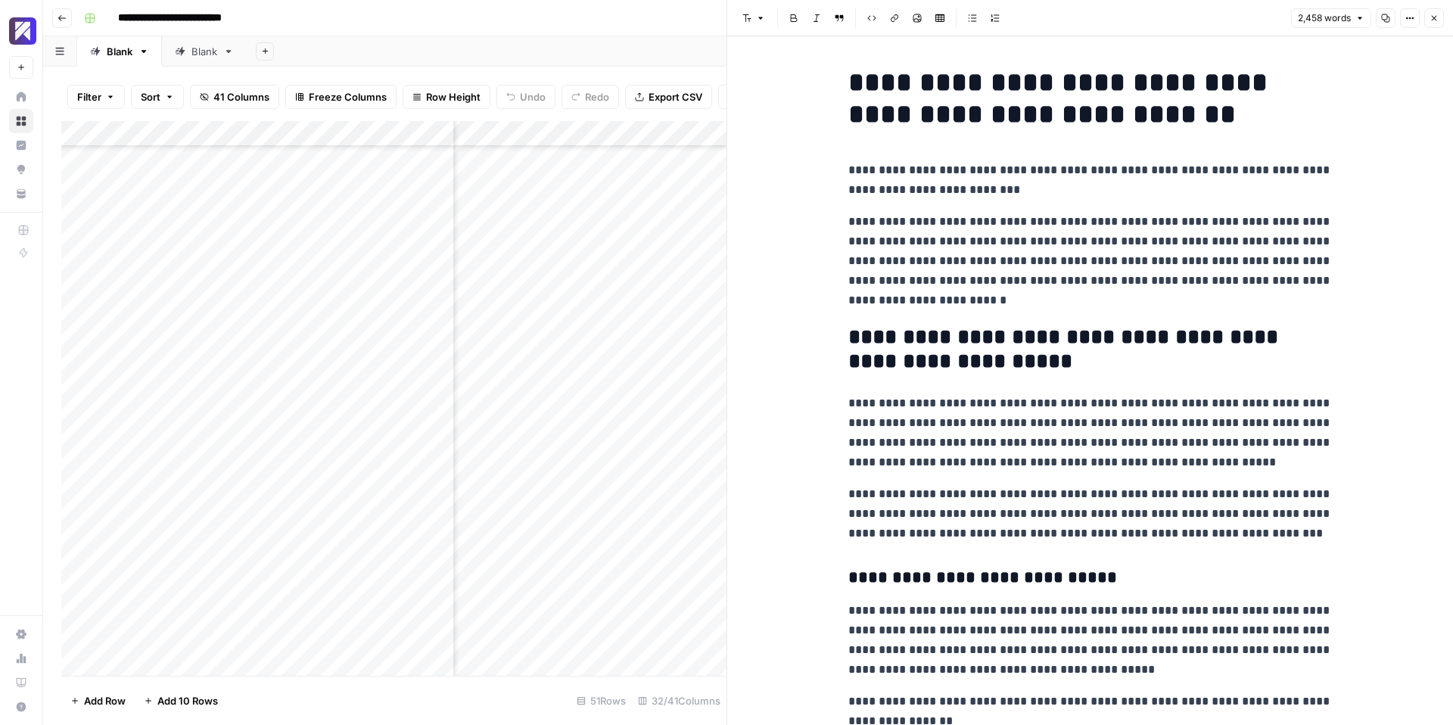
drag, startPoint x: 1391, startPoint y: 17, endPoint x: 1297, endPoint y: 8, distance: 94.3
click at [1391, 17] on button "Copy" at bounding box center [1385, 18] width 20 height 20
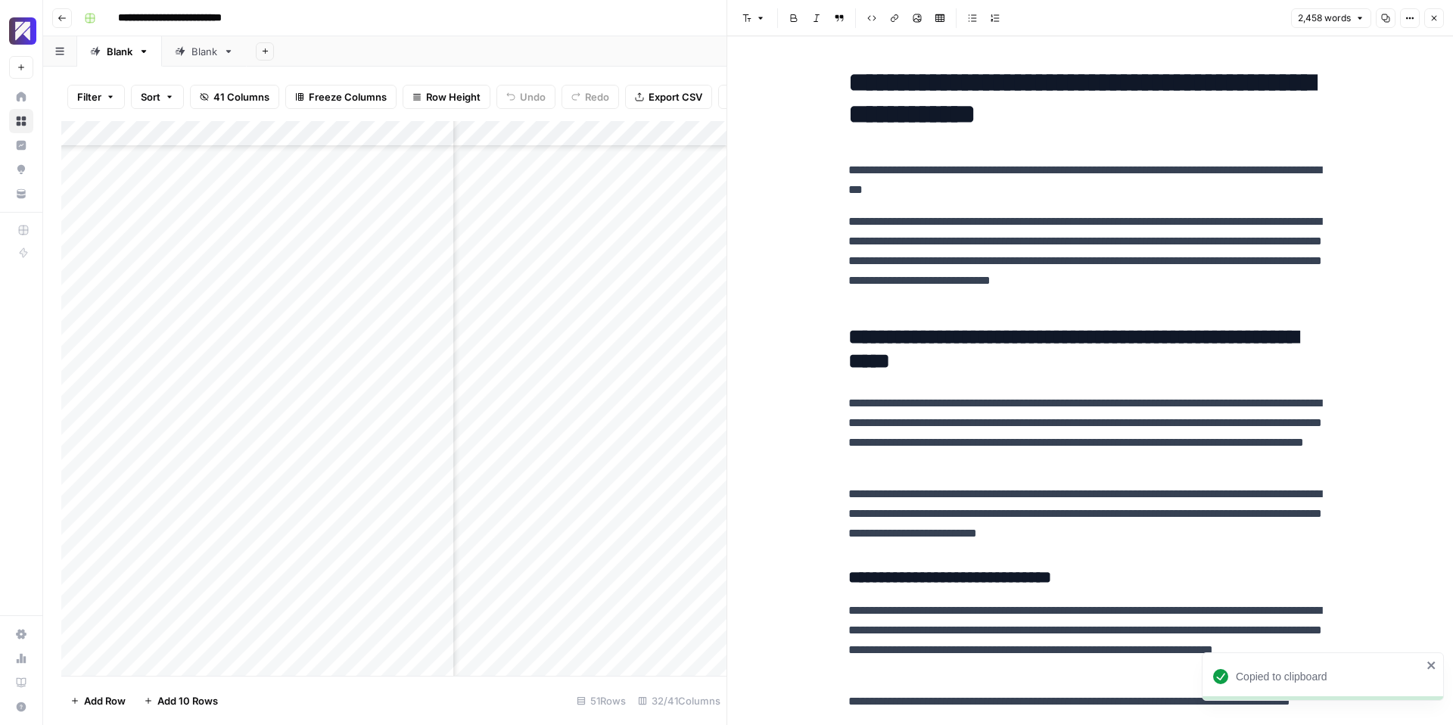
click at [392, 486] on div "Add Column" at bounding box center [393, 398] width 665 height 555
click at [1424, 22] on button "Close" at bounding box center [1434, 18] width 20 height 20
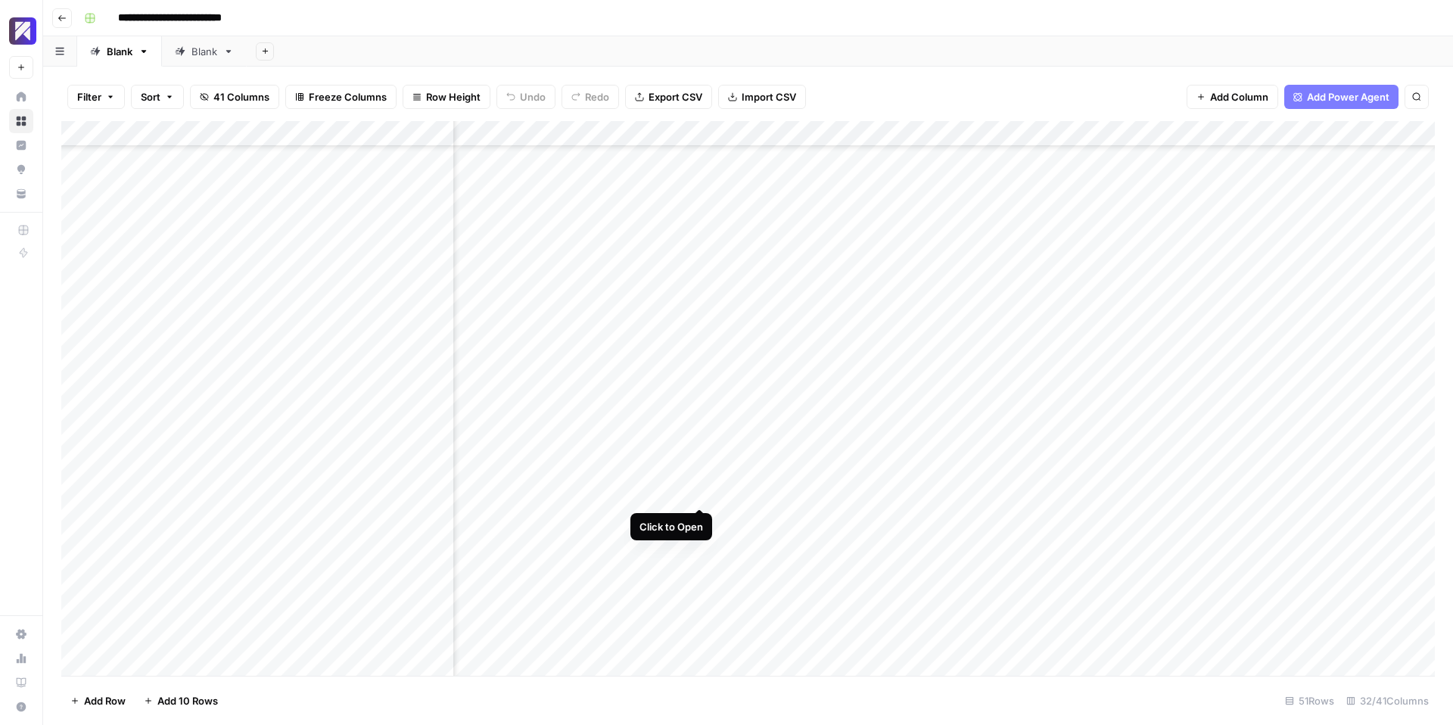
click at [698, 490] on div "Add Column" at bounding box center [747, 398] width 1373 height 555
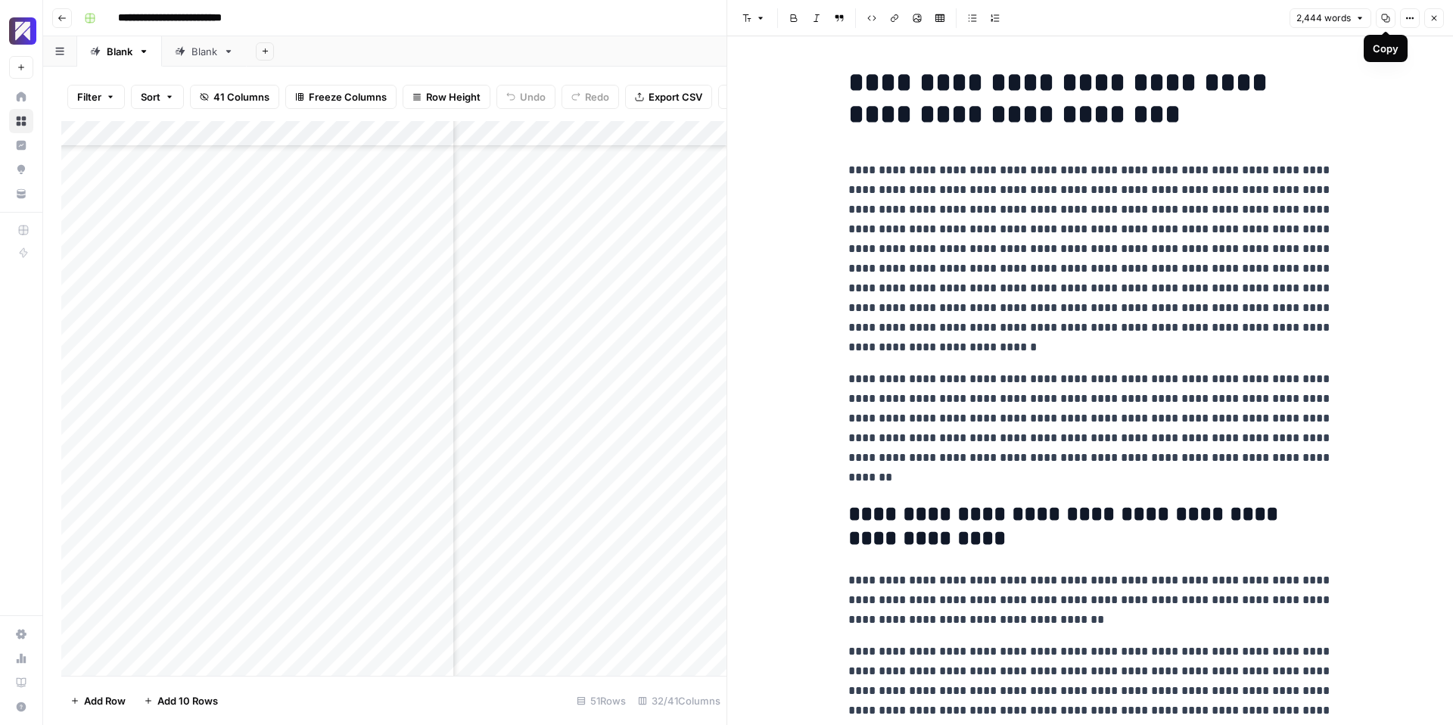
drag, startPoint x: 1387, startPoint y: 19, endPoint x: 1065, endPoint y: 13, distance: 321.6
click at [1387, 19] on icon "button" at bounding box center [1385, 18] width 9 height 9
